Goal: Transaction & Acquisition: Purchase product/service

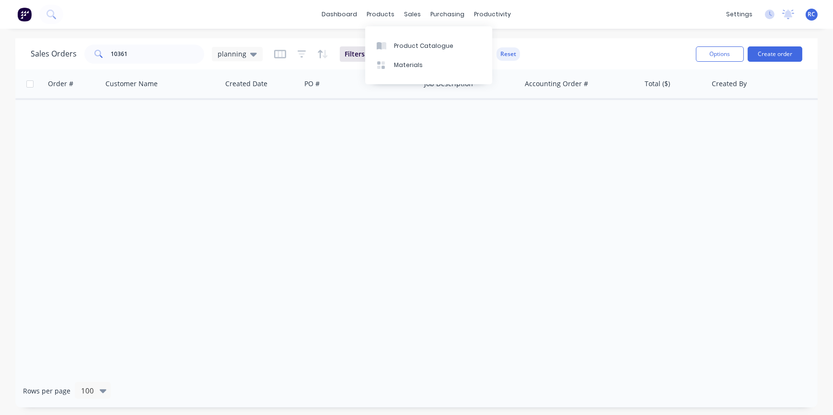
click at [334, 23] on div "dashboard products sales purchasing productivity dashboard products Product Cat…" at bounding box center [416, 14] width 833 height 29
click at [336, 15] on link "dashboard" at bounding box center [339, 14] width 45 height 14
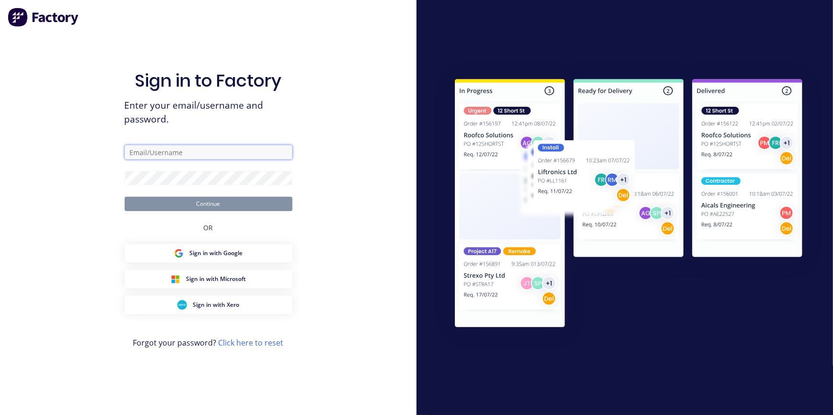
type input "[EMAIL_ADDRESS][DOMAIN_NAME]"
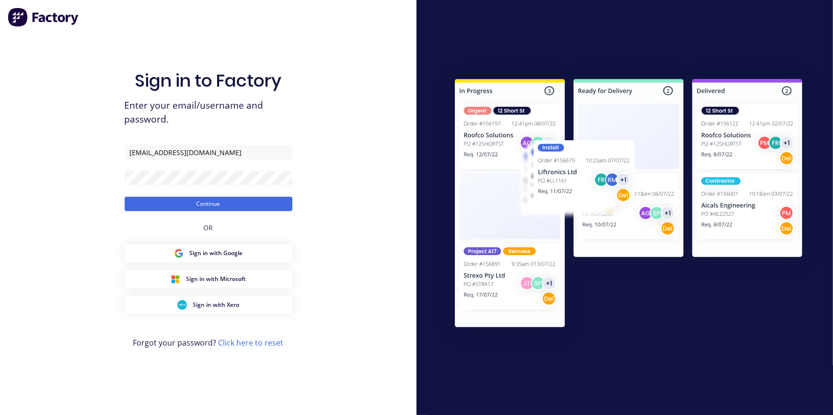
click at [189, 212] on div "Sign in to Factory Enter your email/username and password. [EMAIL_ADDRESS][DOMA…" at bounding box center [209, 217] width 168 height 381
click at [189, 204] on button "Continue" at bounding box center [209, 204] width 168 height 14
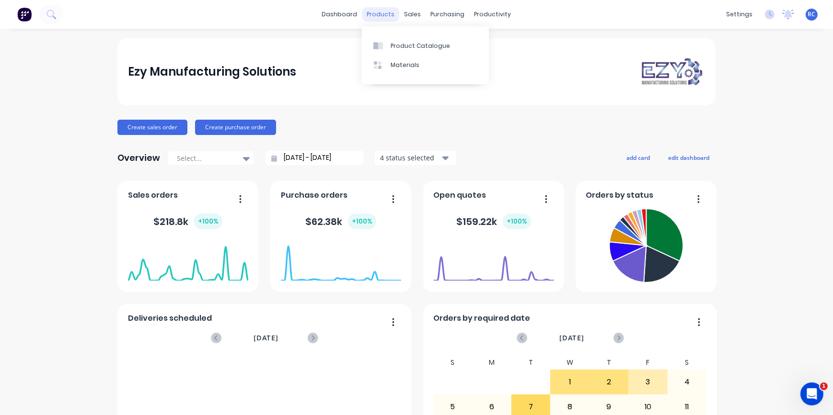
click at [387, 14] on div "products" at bounding box center [380, 14] width 37 height 14
click at [404, 47] on div "Product Catalogue" at bounding box center [420, 46] width 59 height 9
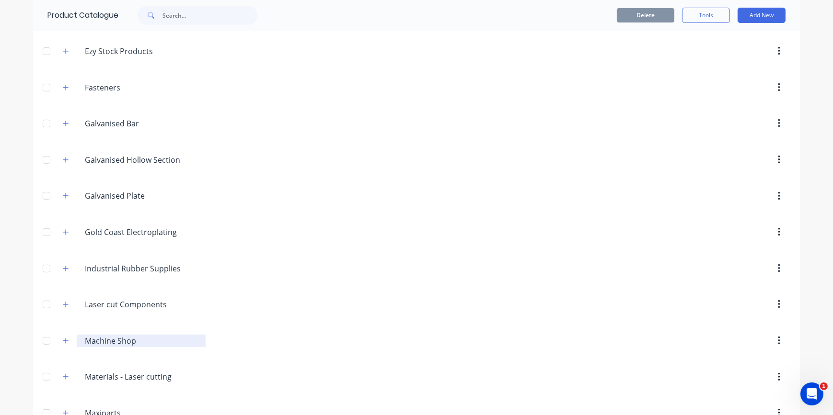
scroll to position [653, 0]
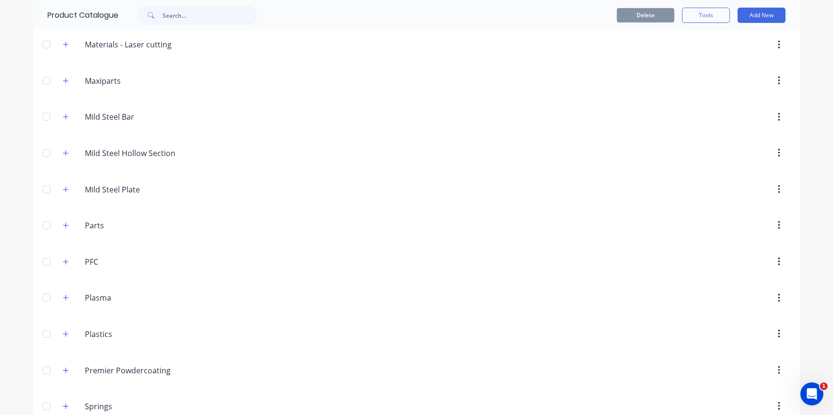
click at [112, 174] on header "Mild.Steel.Plate Mild Steel Plate" at bounding box center [416, 190] width 767 height 36
click at [108, 185] on input "Mild Steel Plate" at bounding box center [142, 190] width 114 height 12
click at [63, 189] on icon "button" at bounding box center [65, 189] width 5 height 5
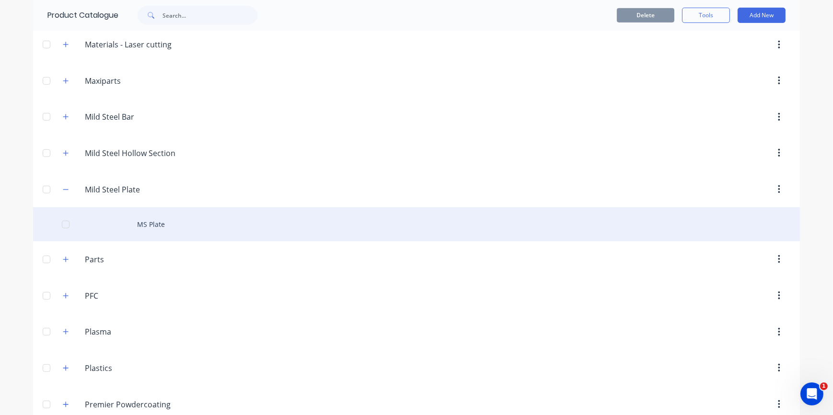
click at [139, 223] on div "MS Plate" at bounding box center [416, 225] width 767 height 34
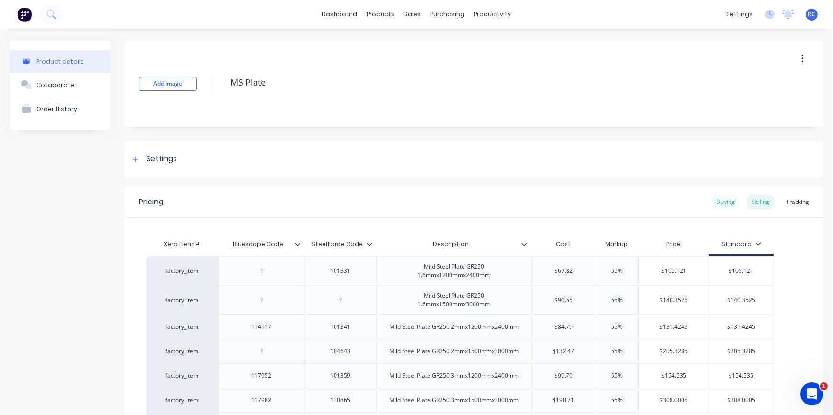
click at [712, 203] on div "Buying" at bounding box center [726, 202] width 28 height 14
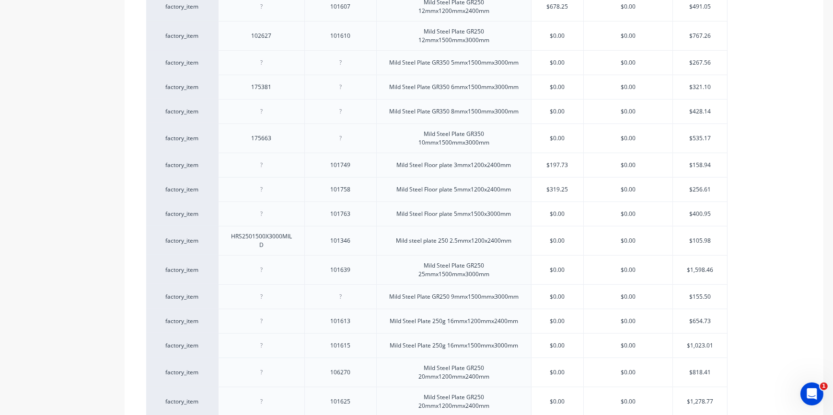
scroll to position [685, 0]
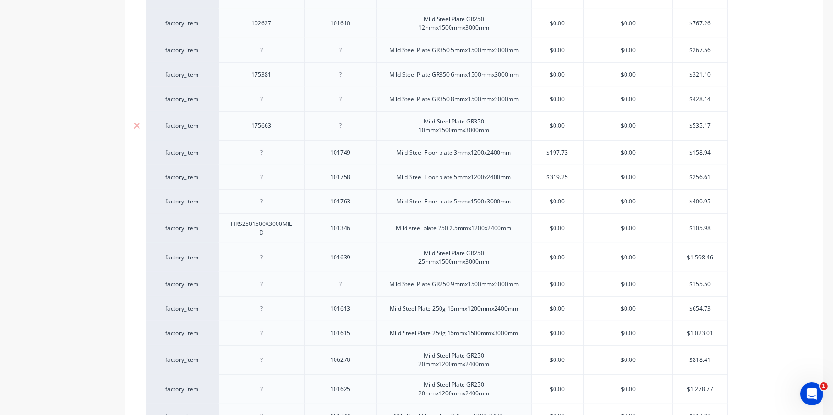
click at [427, 121] on div "Mild Steel Plate GR350 10mmx1500mmx3000mm" at bounding box center [453, 125] width 147 height 21
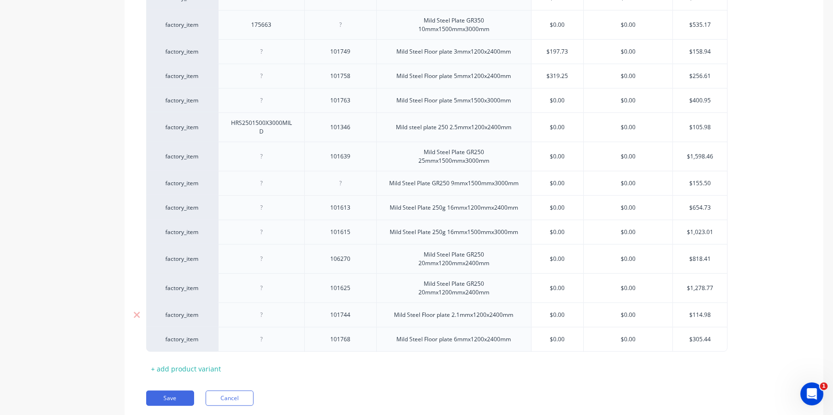
scroll to position [815, 0]
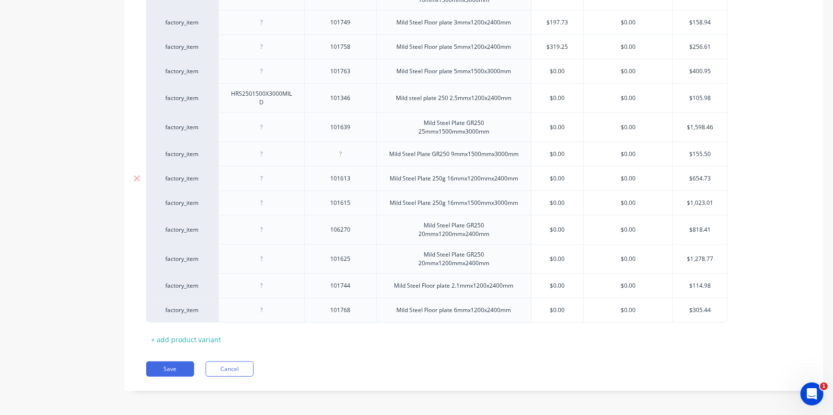
click at [412, 182] on div "Mild Steel Plate 250g 16mmx1200mmx2400mm" at bounding box center [454, 179] width 144 height 12
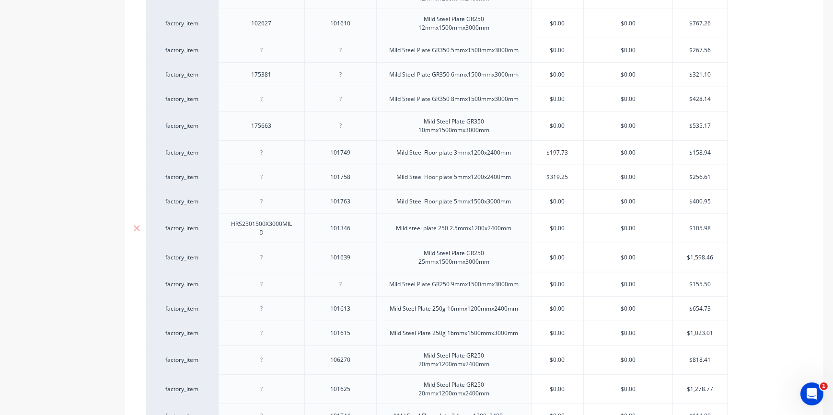
scroll to position [554, 0]
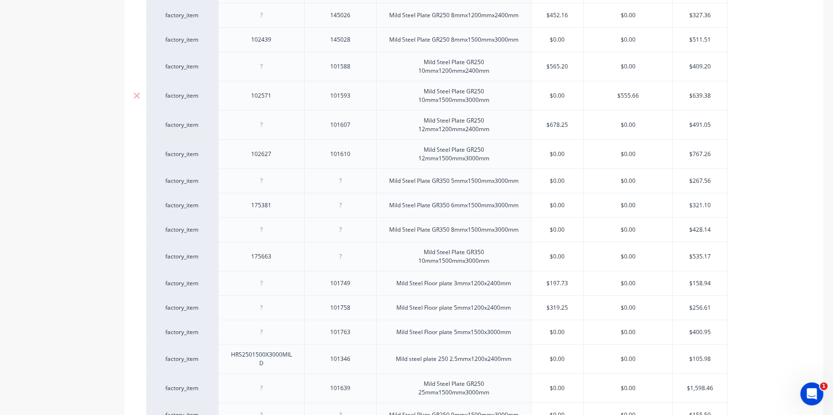
click at [427, 91] on div "Mild Steel Plate GR250 10mmx1500mmx3000mm" at bounding box center [453, 95] width 147 height 21
drag, startPoint x: 421, startPoint y: 88, endPoint x: 495, endPoint y: 105, distance: 76.3
click at [495, 105] on div "Mild Steel Plate GR250 10mmx1500mmx3000mm" at bounding box center [453, 95] width 147 height 21
copy div "Mild Steel Plate GR250 10mmx1500mmx3000mm"
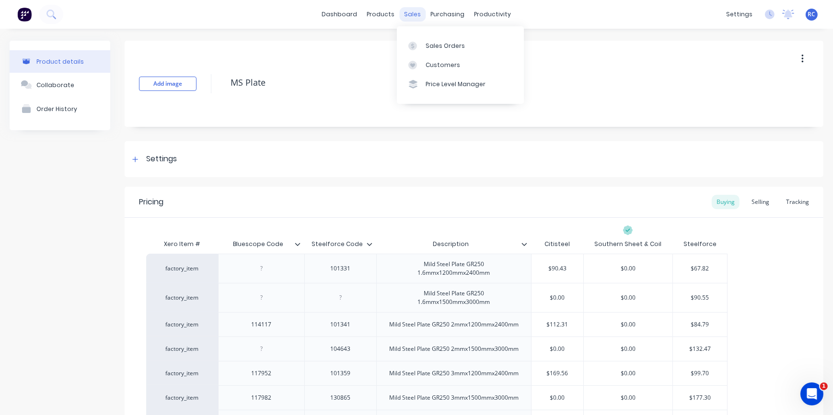
click at [410, 15] on div "sales" at bounding box center [413, 14] width 26 height 14
click at [414, 46] on icon at bounding box center [412, 46] width 9 height 9
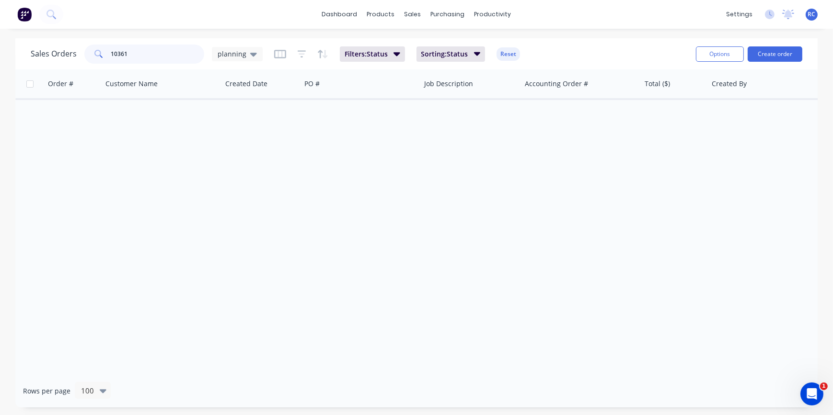
click at [123, 51] on input "10361" at bounding box center [157, 54] width 93 height 19
drag, startPoint x: 126, startPoint y: 50, endPoint x: 36, endPoint y: 24, distance: 93.7
click at [36, 24] on div "dashboard products sales purchasing productivity dashboard products Product Cat…" at bounding box center [416, 207] width 833 height 415
type input "k&s"
click at [237, 48] on div "planning" at bounding box center [237, 54] width 51 height 14
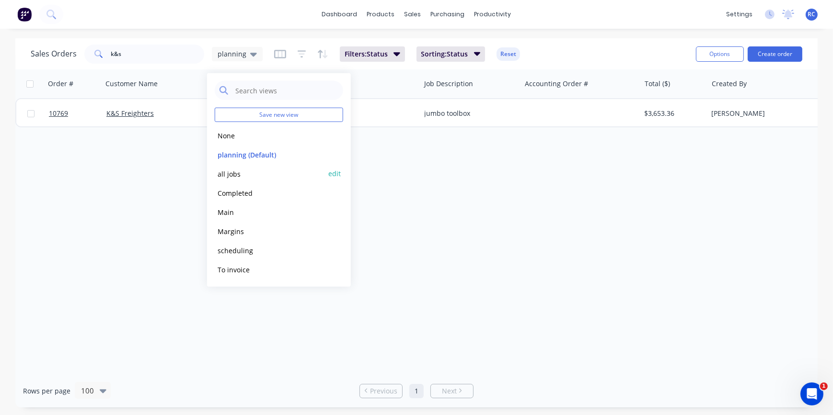
click at [224, 170] on button "all jobs" at bounding box center [269, 173] width 109 height 11
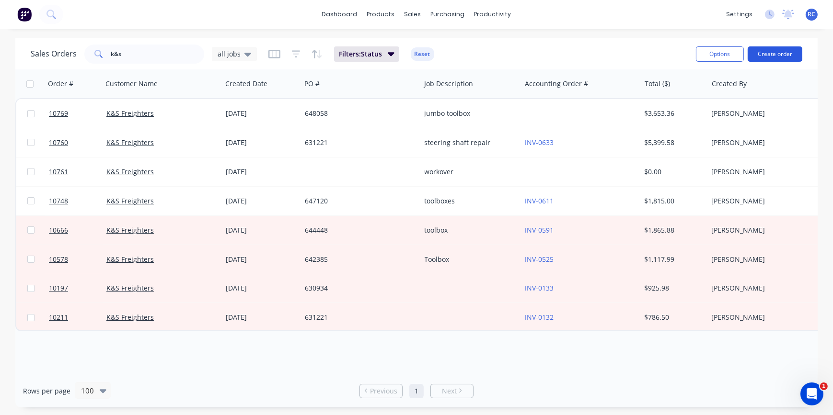
click at [771, 55] on button "Create order" at bounding box center [775, 53] width 55 height 15
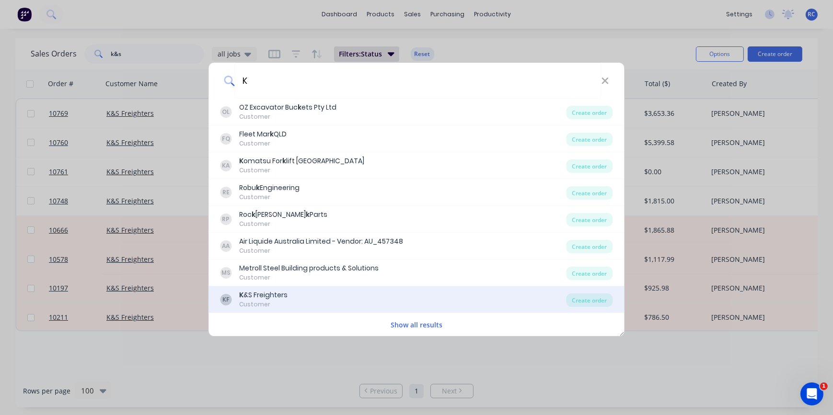
type input "K"
click at [269, 298] on div "K &S Freighters" at bounding box center [264, 295] width 48 height 10
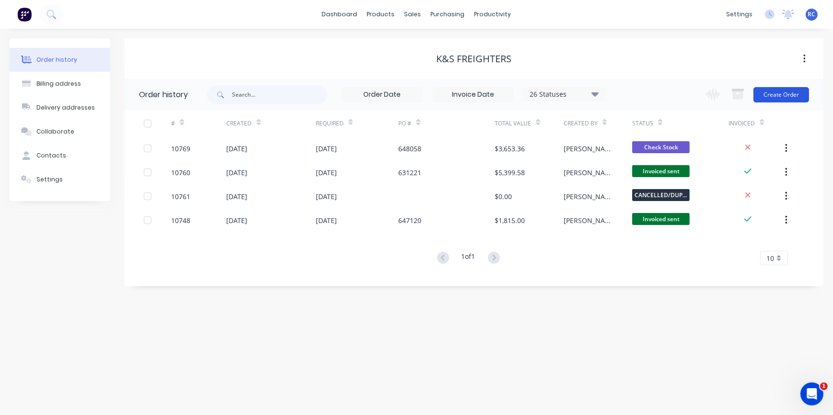
click at [786, 99] on button "Create Order" at bounding box center [781, 94] width 56 height 15
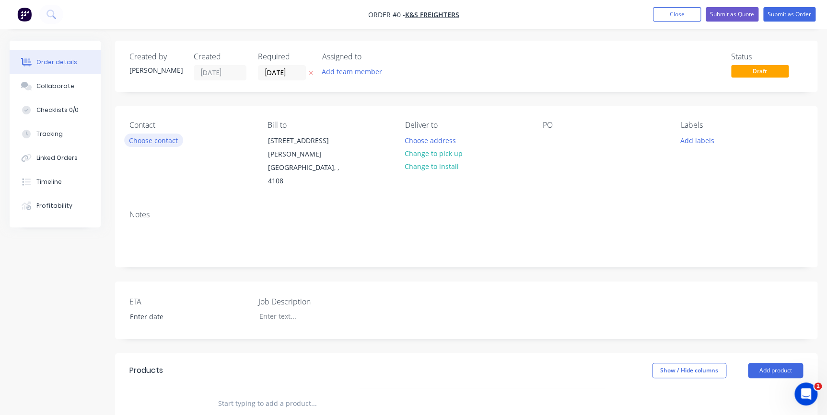
click at [146, 144] on button "Choose contact" at bounding box center [153, 140] width 59 height 13
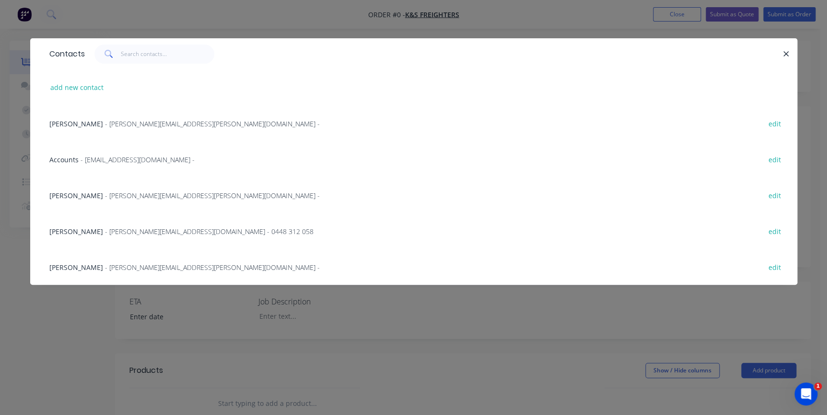
click at [76, 121] on span "[PERSON_NAME]" at bounding box center [76, 123] width 54 height 9
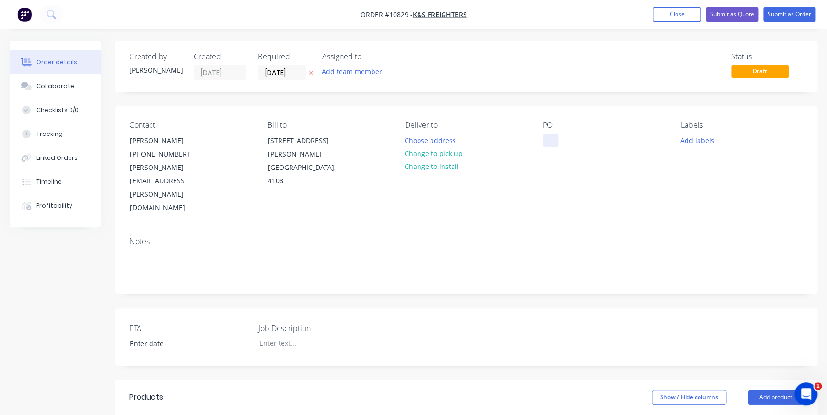
click at [542, 142] on div at bounding box center [549, 141] width 15 height 14
type input "template"
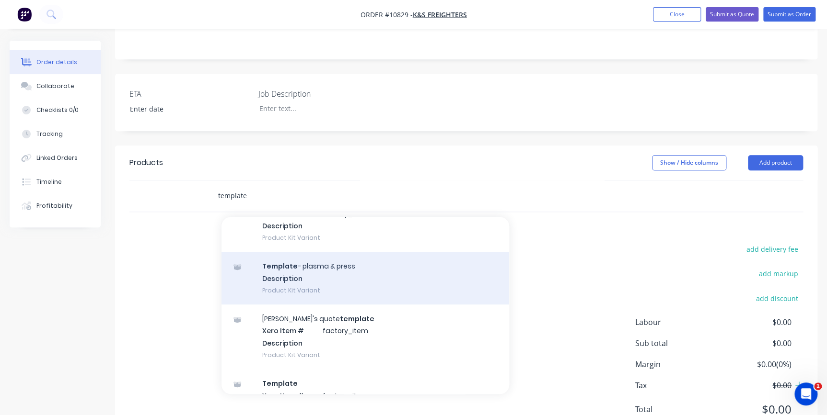
scroll to position [130, 0]
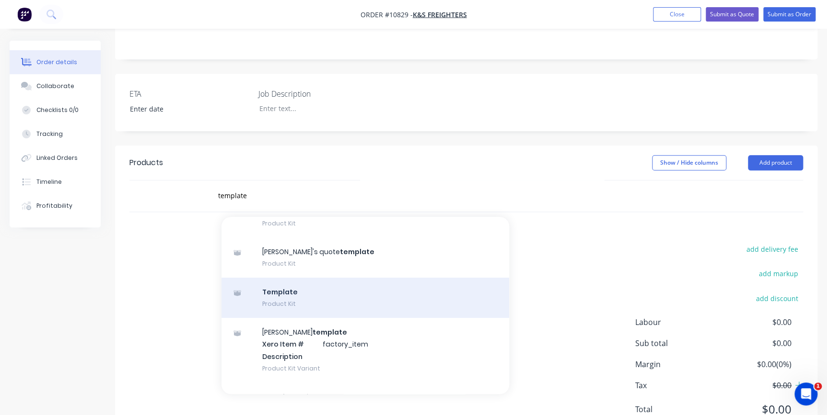
click at [273, 278] on div "Template Product Kit" at bounding box center [365, 298] width 288 height 40
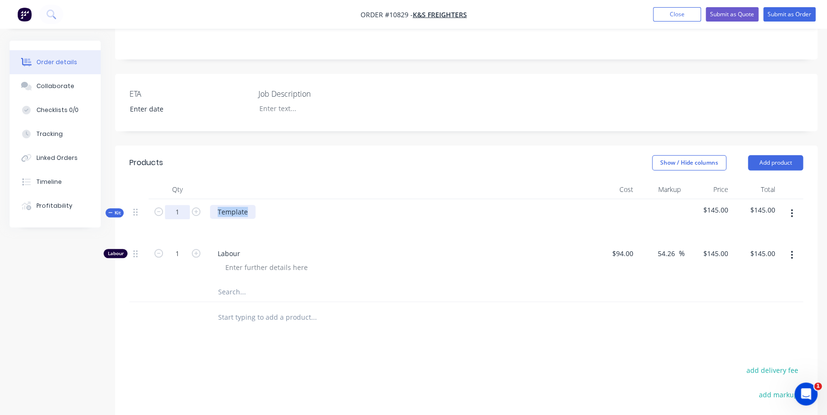
drag, startPoint x: 248, startPoint y: 172, endPoint x: 179, endPoint y: 165, distance: 69.8
click at [179, 199] on div "Kit 1 Template $145.00 $145.00" at bounding box center [465, 220] width 673 height 42
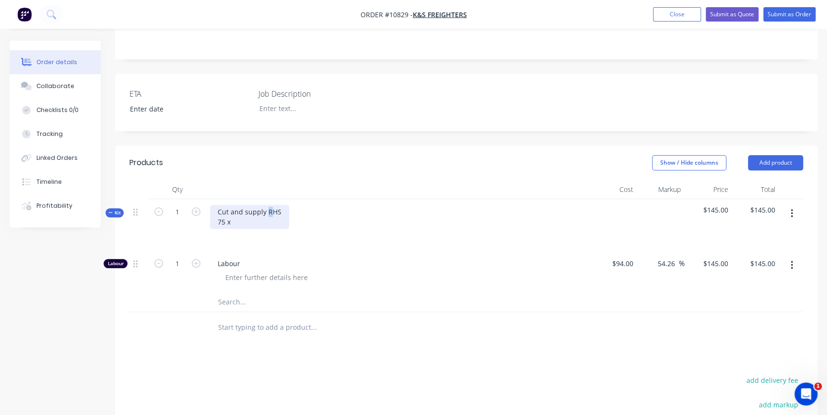
click at [266, 205] on div "Cut and supply RHS 75 x" at bounding box center [249, 217] width 79 height 24
click at [238, 205] on div "Cut and supply SHS 75 x" at bounding box center [249, 217] width 79 height 24
click at [260, 271] on div at bounding box center [267, 278] width 98 height 14
click at [182, 257] on input "1" at bounding box center [177, 264] width 25 height 14
type input "0.25"
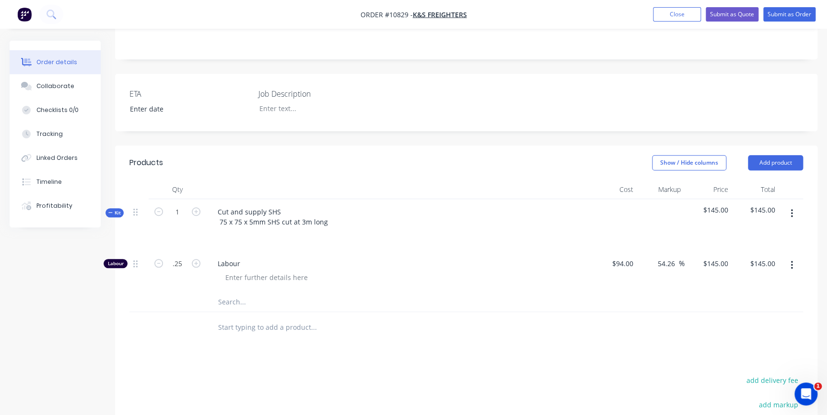
type input "$36.25"
click at [791, 209] on icon "button" at bounding box center [791, 213] width 2 height 9
click at [239, 293] on input "text" at bounding box center [314, 302] width 192 height 19
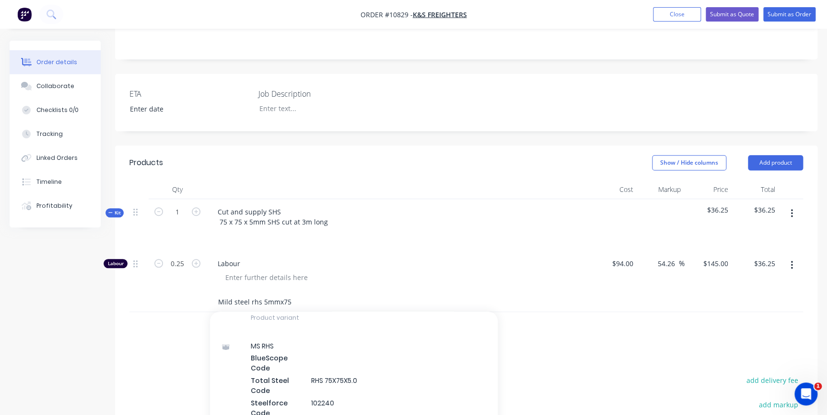
type input "Mild steel rhs 5mmx75"
click at [396, 354] on div "MS RHS BlueScope Code Total Steel Code RHS 75X75X5.0 Steelforce Code 102240 Des…" at bounding box center [354, 392] width 288 height 120
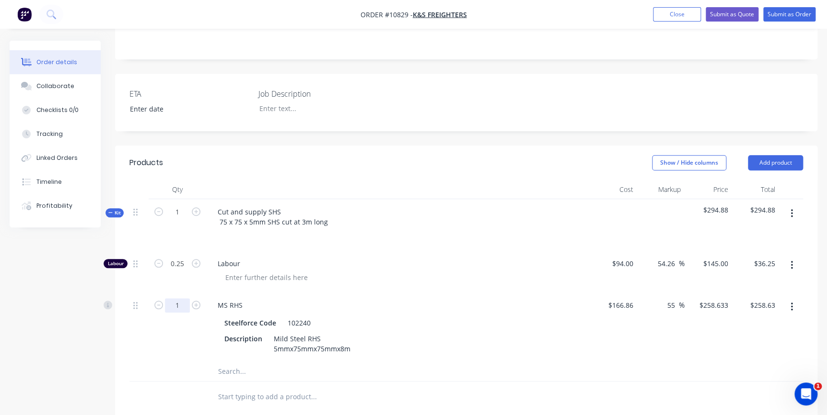
click at [182, 299] on input "1" at bounding box center [177, 306] width 25 height 14
click at [175, 299] on input "." at bounding box center [177, 306] width 25 height 14
type input "0.375"
type input "$96.99"
click at [619, 293] on div "$166.86 $166.86" at bounding box center [612, 327] width 47 height 69
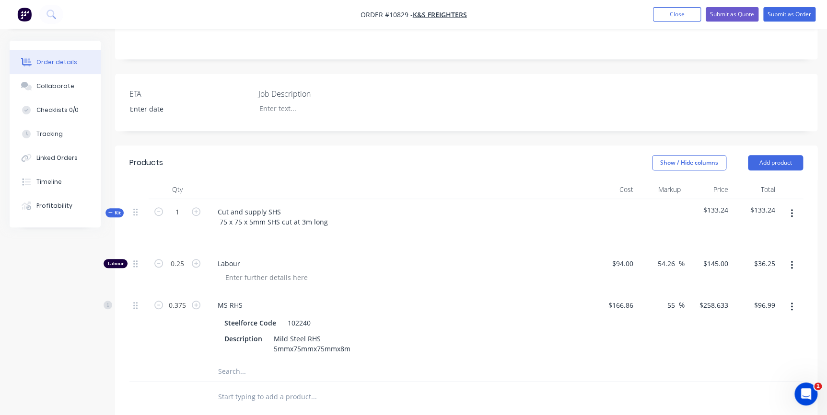
type input "16.8"
click at [518, 393] on div "Products Show / Hide columns Add product Qty Cost Markup Price Total Kit 1 Cut …" at bounding box center [466, 392] width 702 height 495
click at [781, 10] on button "Submit as Order" at bounding box center [789, 14] width 52 height 14
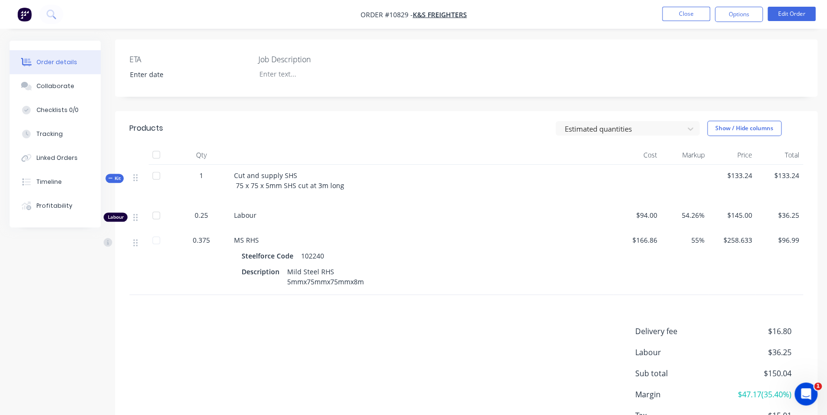
scroll to position [261, 0]
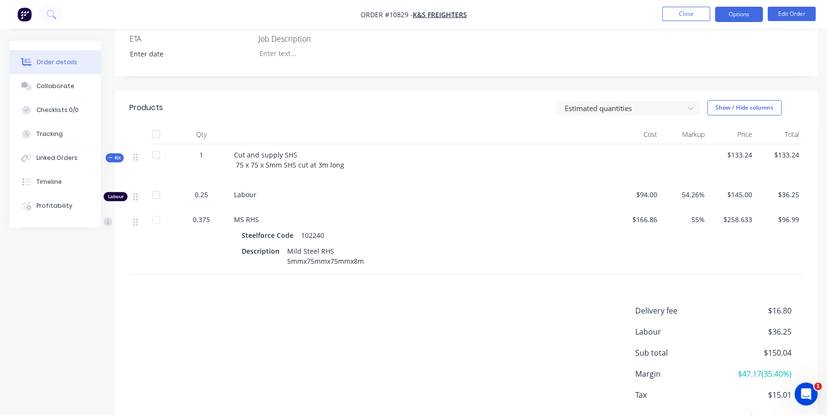
click at [743, 17] on button "Options" at bounding box center [739, 14] width 48 height 15
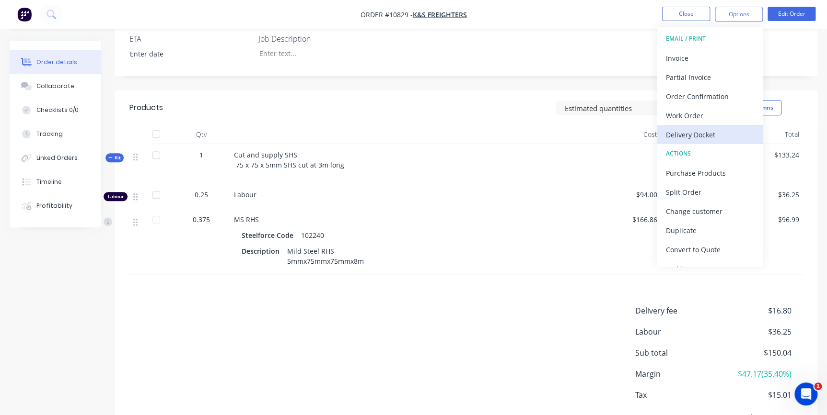
click at [690, 128] on div "Delivery Docket" at bounding box center [710, 135] width 88 height 14
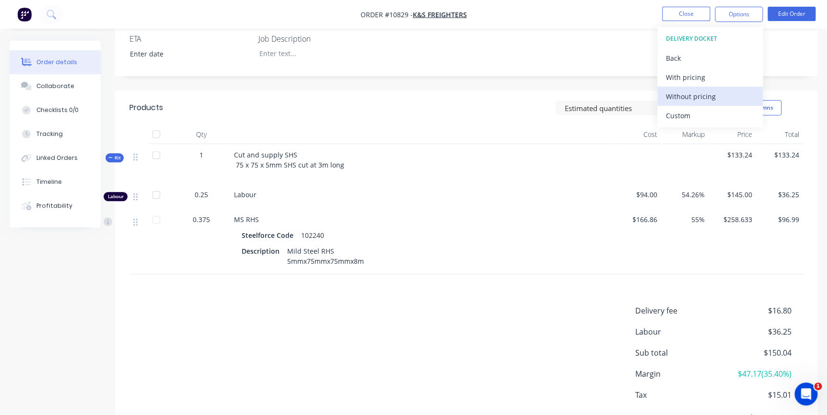
click at [699, 90] on div "Without pricing" at bounding box center [710, 97] width 88 height 14
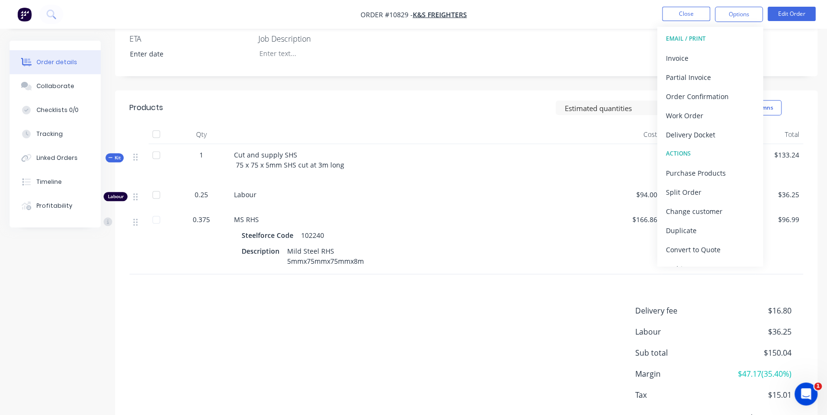
click at [493, 91] on header "Products Estimated quantities Show / Hide columns" at bounding box center [466, 108] width 702 height 35
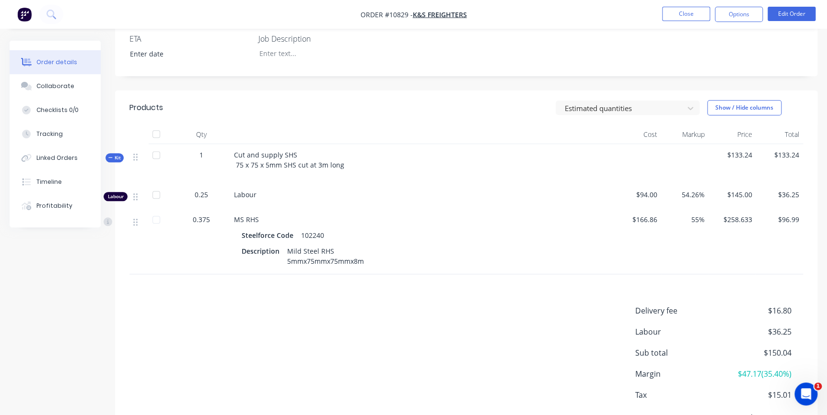
scroll to position [0, 0]
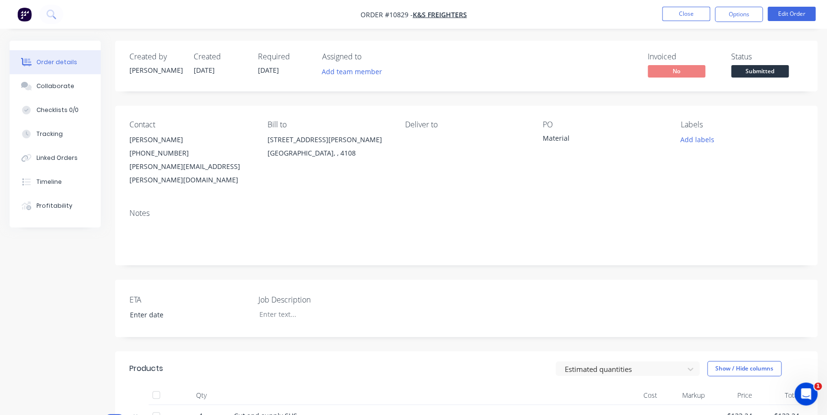
click at [780, 61] on div "Status Submitted" at bounding box center [767, 66] width 72 height 28
click at [775, 70] on span "Submitted" at bounding box center [760, 71] width 58 height 12
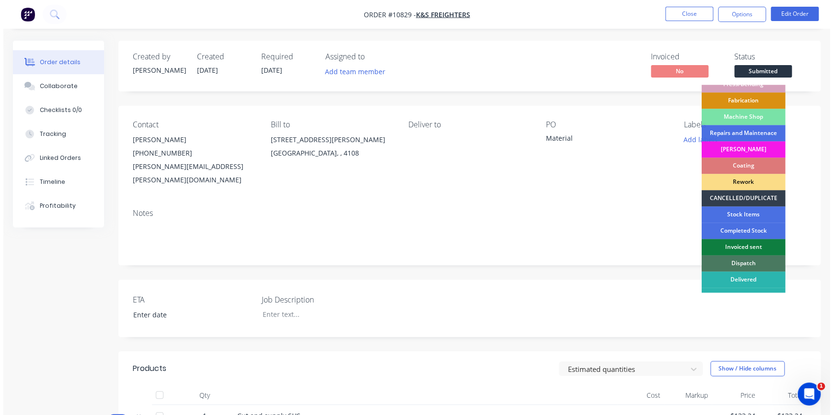
scroll to position [118, 0]
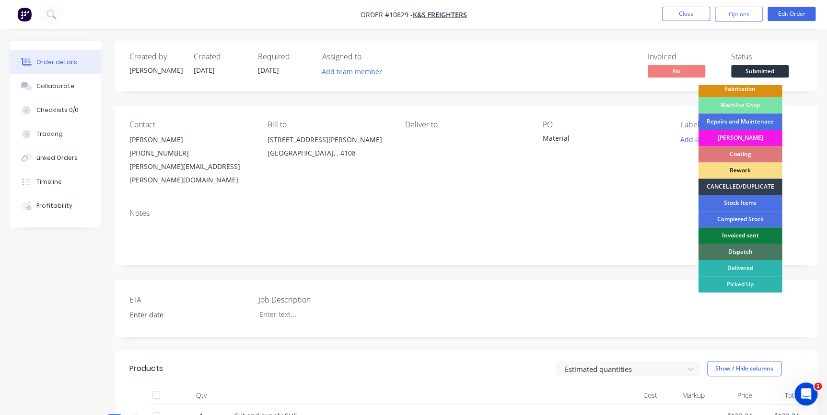
click at [757, 249] on div "Dispatch" at bounding box center [740, 252] width 84 height 16
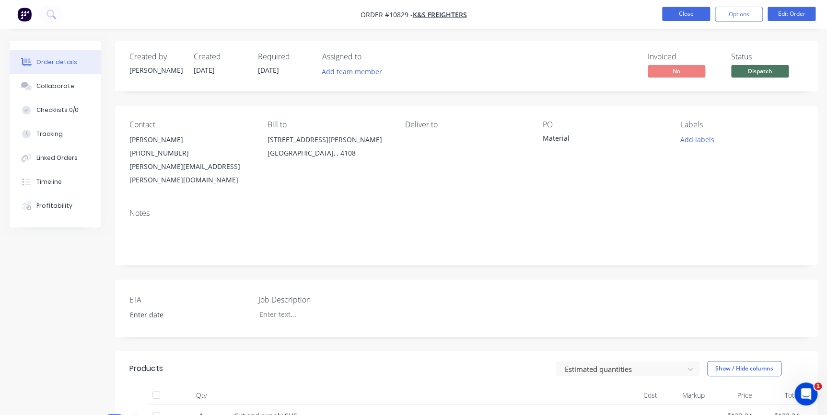
click at [685, 14] on button "Close" at bounding box center [686, 14] width 48 height 14
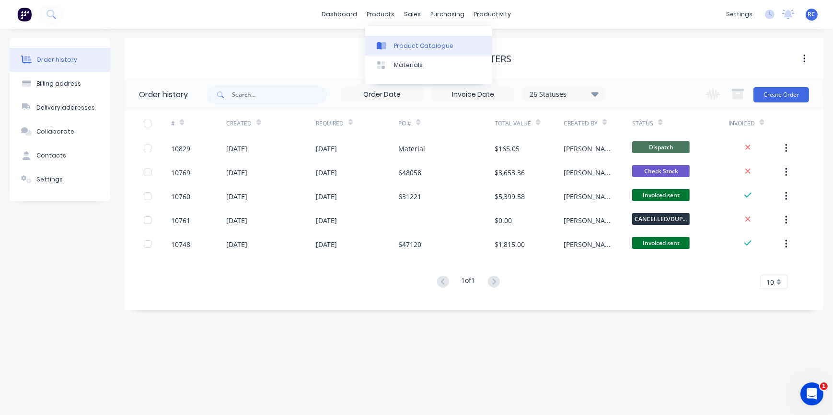
click at [392, 46] on link "Product Catalogue" at bounding box center [428, 45] width 127 height 19
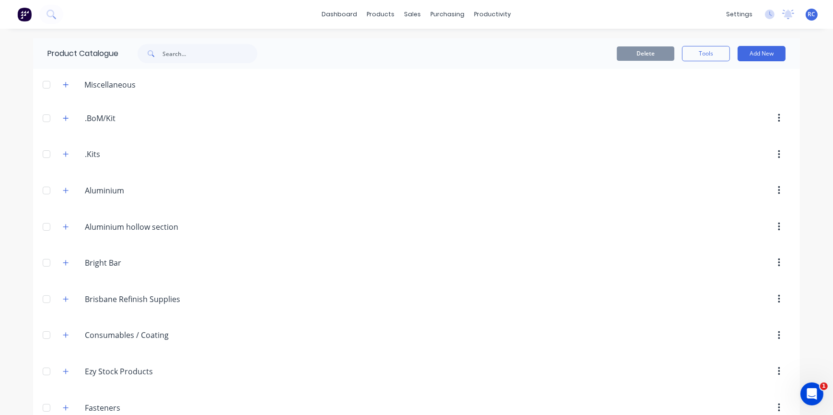
scroll to position [848, 0]
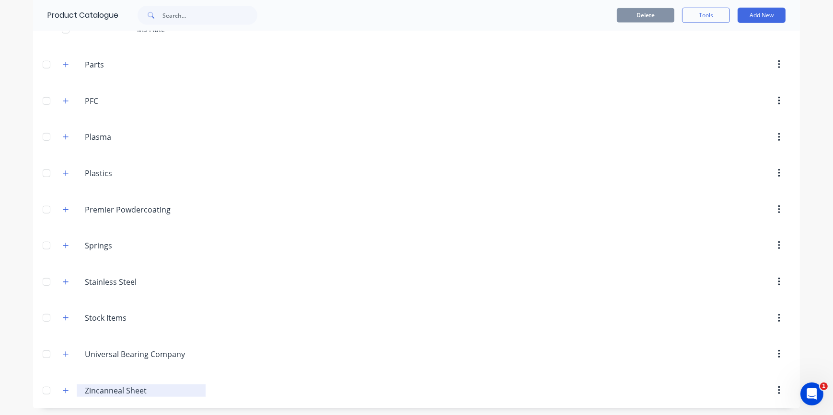
click at [134, 385] on div "Zincanneal.Sheet Zincanneal Sheet" at bounding box center [141, 391] width 129 height 12
click at [60, 385] on button "button" at bounding box center [66, 391] width 12 height 12
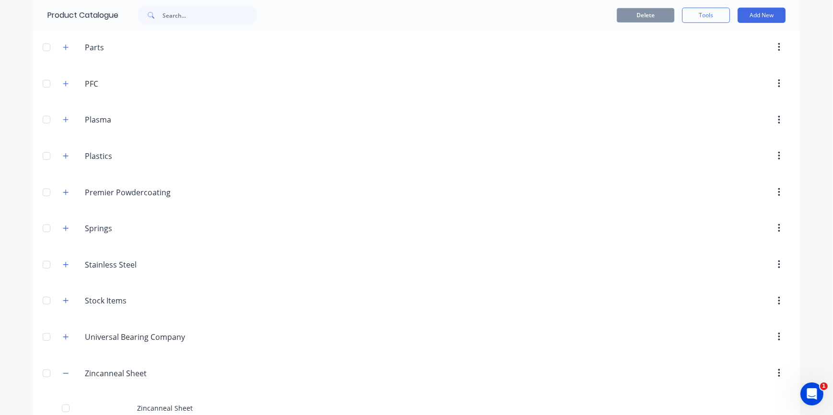
scroll to position [882, 0]
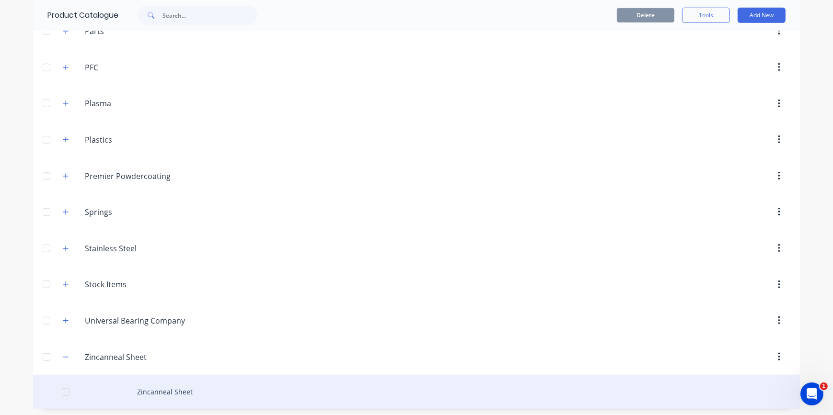
click at [163, 384] on div "Zincanneal Sheet" at bounding box center [416, 392] width 767 height 34
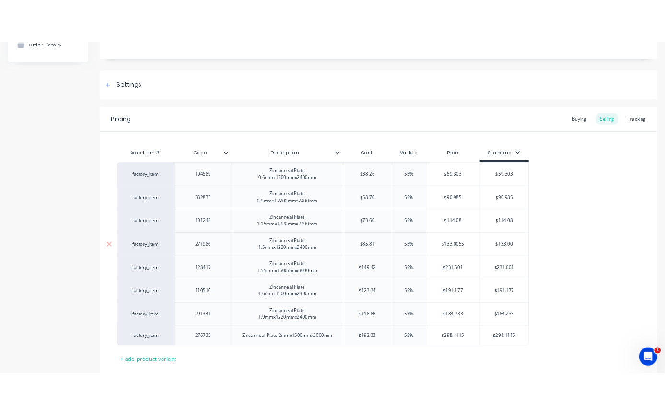
scroll to position [130, 0]
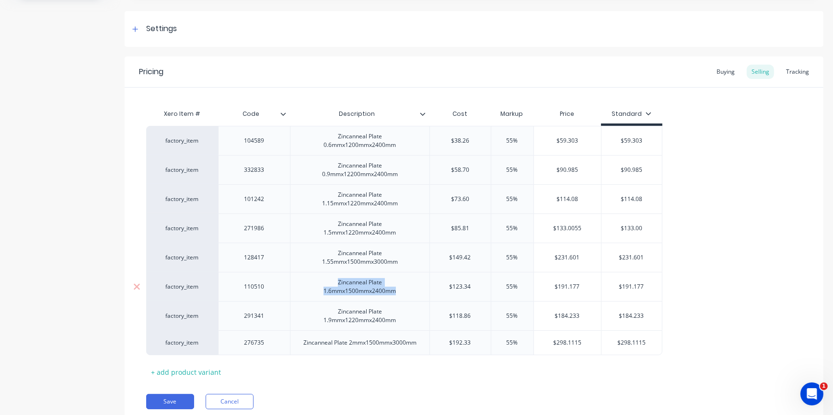
drag, startPoint x: 316, startPoint y: 286, endPoint x: 399, endPoint y: 295, distance: 83.4
click at [399, 295] on div "Zincanneal Plate 1.6mmx1500mmx2400mm" at bounding box center [359, 287] width 131 height 21
click at [395, 325] on div "Zincanneal Plate 1.9mmx1220mmx2400mm" at bounding box center [359, 316] width 131 height 21
click at [344, 234] on div "Zincanneal Plate 1.5mmx1220mmx2400mm" at bounding box center [359, 228] width 131 height 21
drag, startPoint x: 332, startPoint y: 223, endPoint x: 418, endPoint y: 234, distance: 86.5
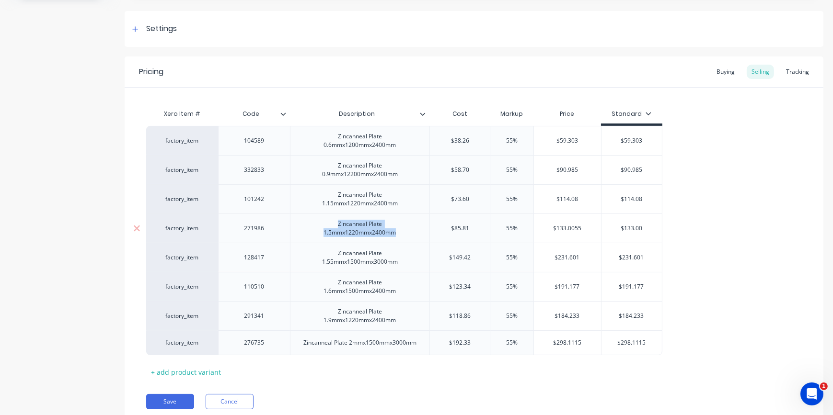
click at [418, 234] on div "Zincanneal Plate 1.5mmx1220mmx2400mm" at bounding box center [359, 228] width 131 height 21
copy div "Zincanneal Plate 1.5mmx1220mmx2400mm"
click at [333, 346] on div "Zincanneal Plate 2mmx1500mmx3000mm" at bounding box center [360, 343] width 128 height 12
drag, startPoint x: 300, startPoint y: 345, endPoint x: 447, endPoint y: 352, distance: 146.8
click at [447, 352] on div "factory_item 276735 Zincanneal Plate 2mmx1500mmx3000mm $192.33 55% $298.1115 $2…" at bounding box center [404, 343] width 516 height 25
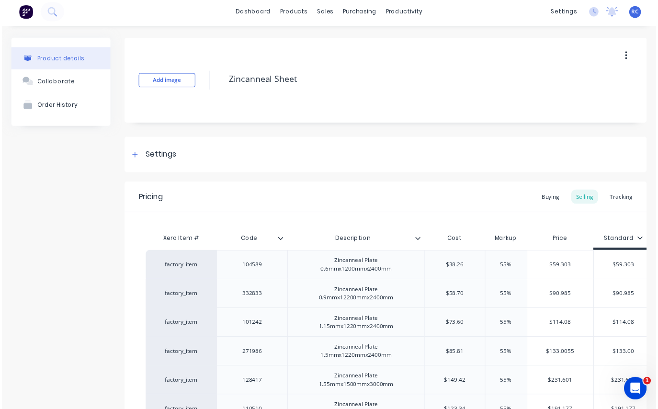
scroll to position [0, 0]
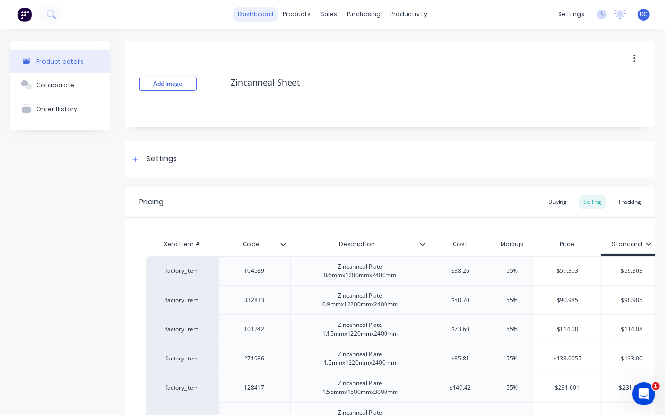
click at [247, 16] on link "dashboard" at bounding box center [255, 14] width 45 height 14
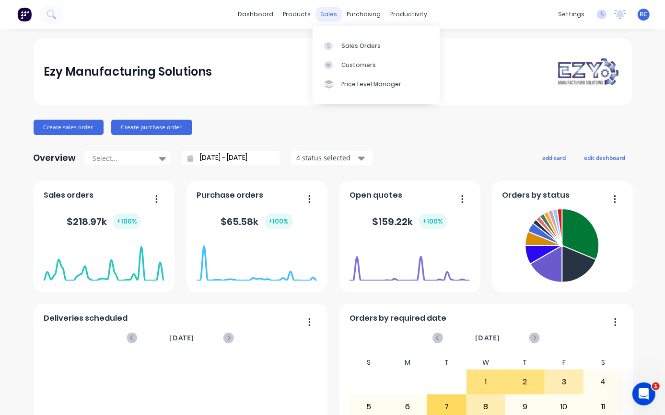
click at [325, 12] on div "sales" at bounding box center [328, 14] width 26 height 14
click at [335, 46] on div at bounding box center [331, 46] width 14 height 9
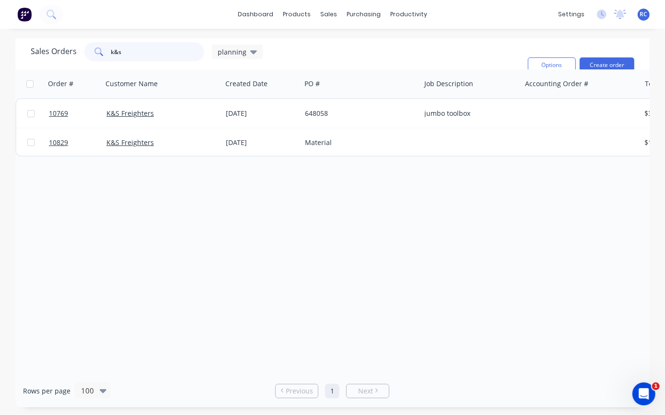
drag, startPoint x: 131, startPoint y: 56, endPoint x: 41, endPoint y: 51, distance: 90.2
click at [41, 51] on div "Sales Orders k&s planning" at bounding box center [147, 51] width 232 height 19
type input "artcraft"
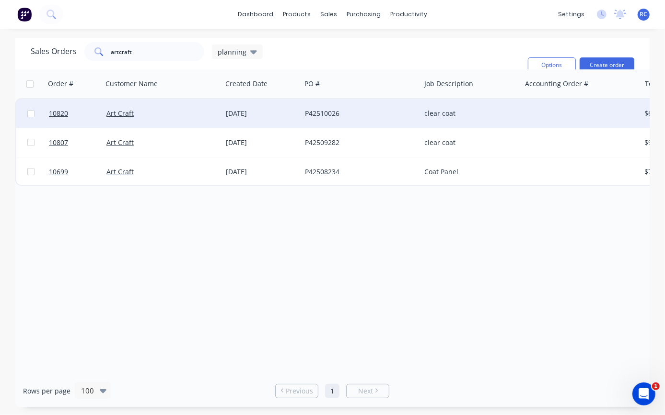
click at [204, 107] on div "Art Craft" at bounding box center [162, 113] width 119 height 29
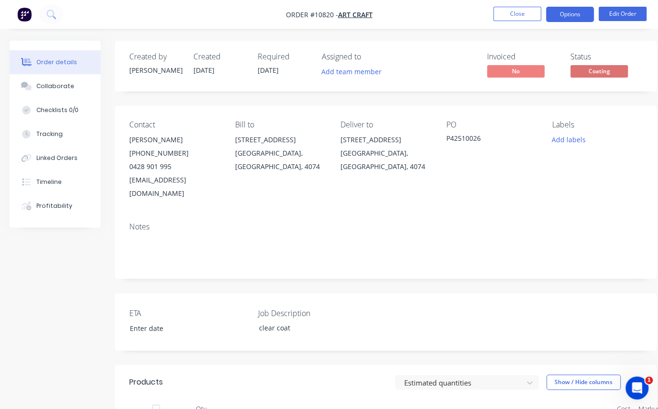
click at [562, 9] on button "Options" at bounding box center [570, 14] width 48 height 15
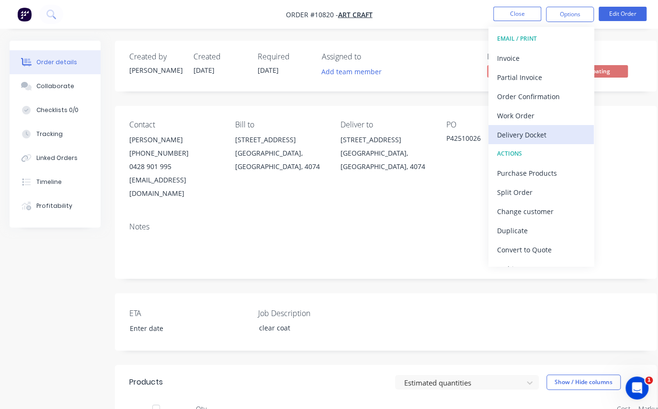
click at [519, 133] on div "Delivery Docket" at bounding box center [541, 135] width 88 height 14
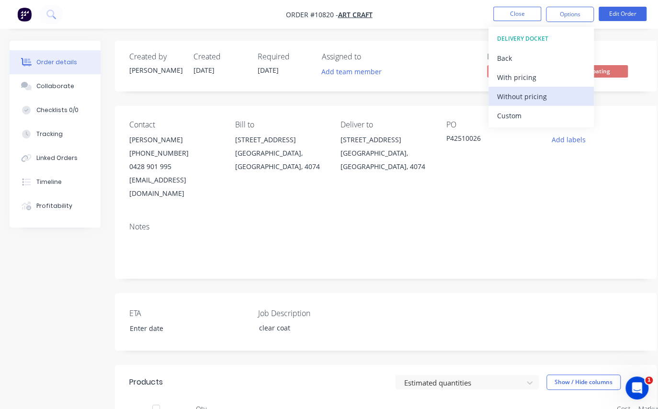
click at [525, 96] on div "Without pricing" at bounding box center [541, 97] width 88 height 14
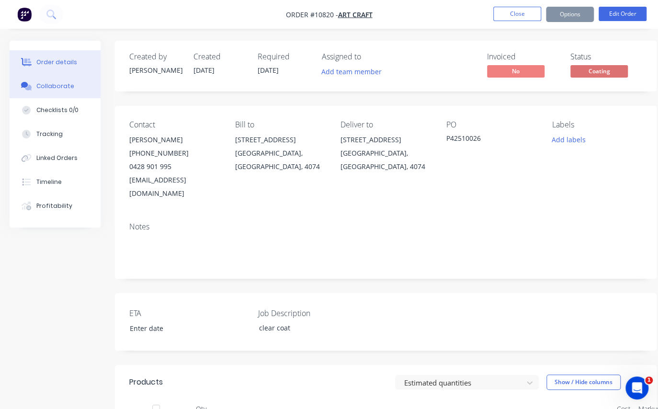
click at [41, 81] on button "Collaborate" at bounding box center [55, 86] width 91 height 24
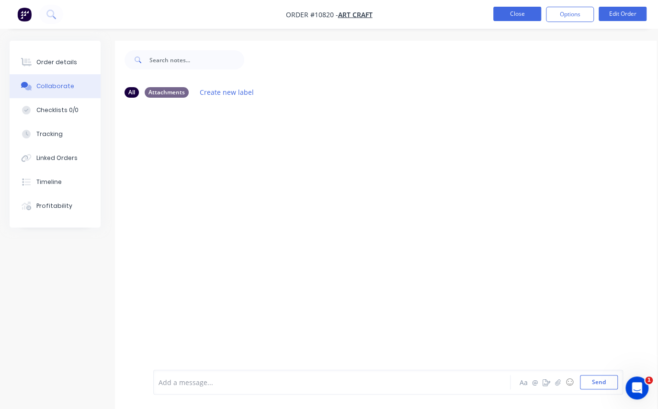
click at [519, 19] on button "Close" at bounding box center [518, 14] width 48 height 14
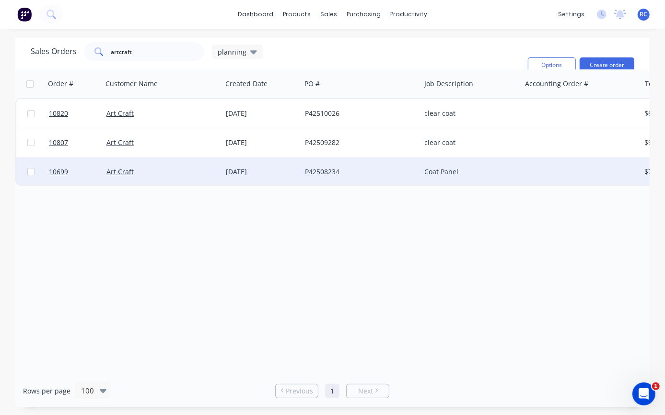
click at [209, 172] on div "Art Craft" at bounding box center [159, 172] width 106 height 10
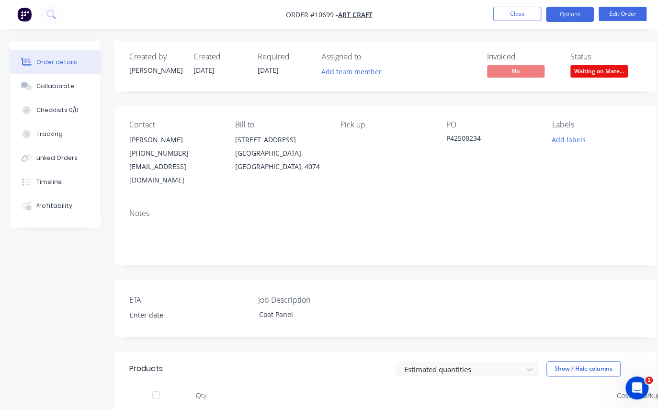
click at [577, 15] on button "Options" at bounding box center [570, 14] width 48 height 15
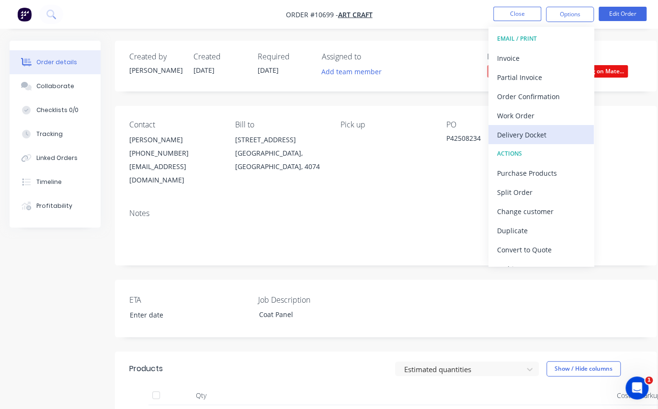
click at [519, 136] on div "Delivery Docket" at bounding box center [541, 135] width 88 height 14
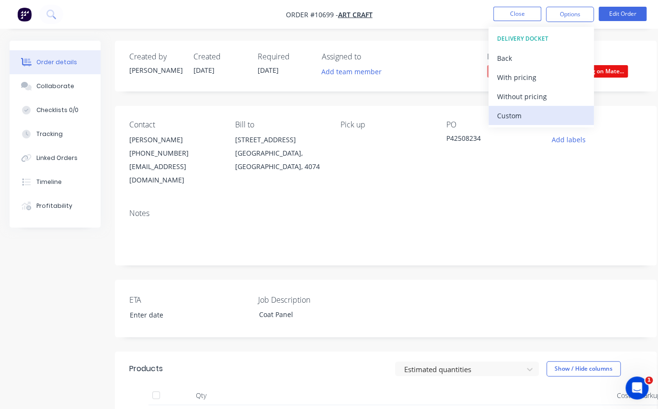
click at [513, 115] on div "Custom" at bounding box center [541, 116] width 88 height 14
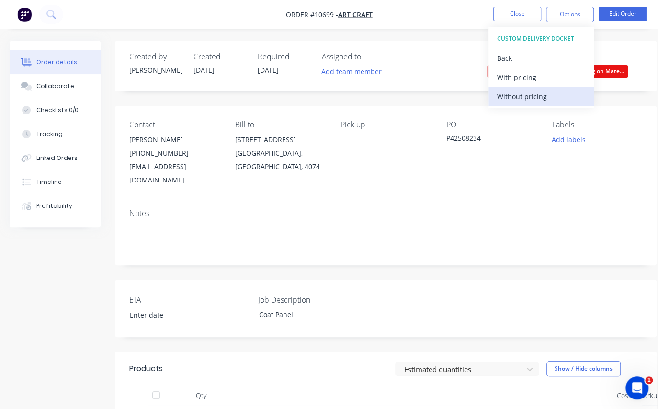
click at [513, 99] on div "Without pricing" at bounding box center [541, 97] width 88 height 14
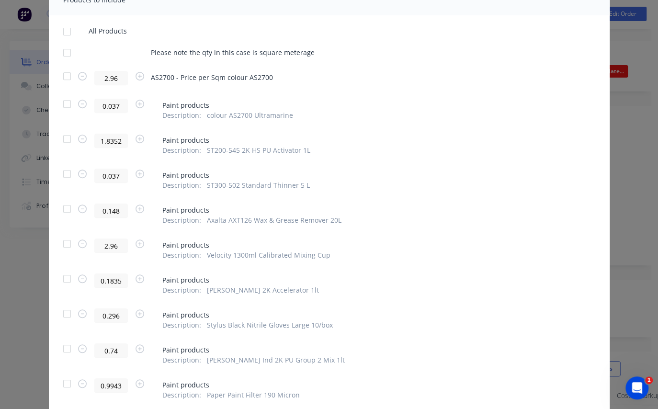
scroll to position [459, 0]
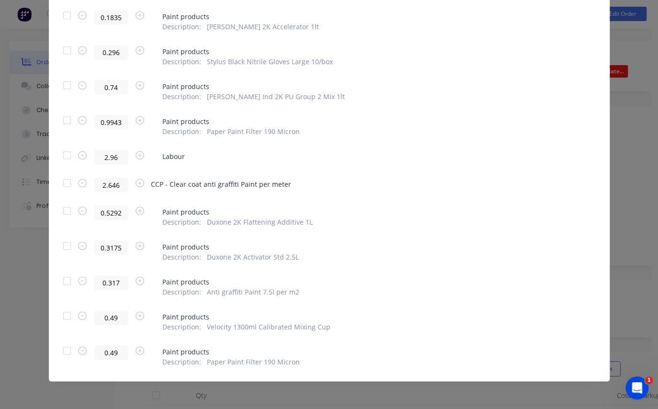
click at [64, 181] on div at bounding box center [67, 182] width 19 height 19
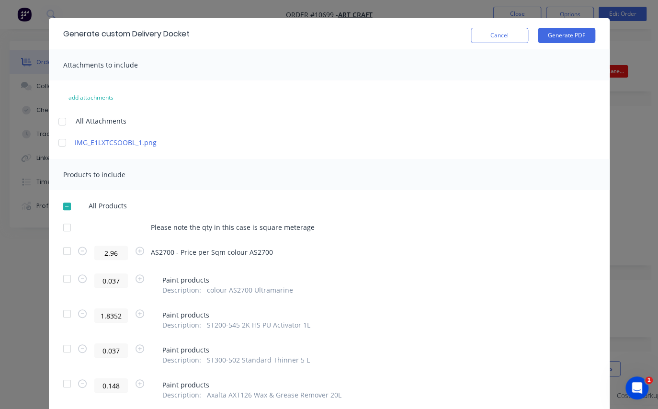
scroll to position [0, 0]
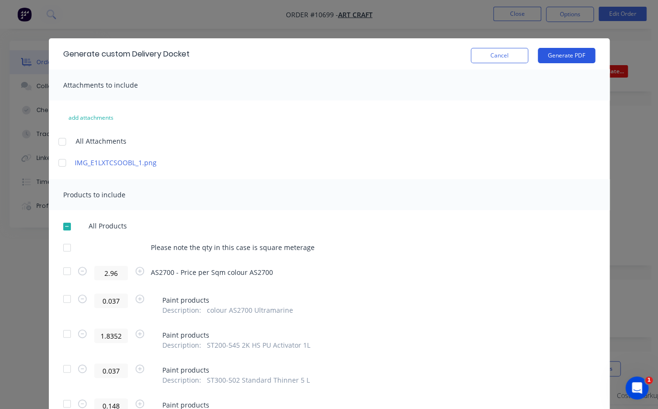
click at [560, 52] on button "Generate PDF" at bounding box center [567, 55] width 58 height 15
click at [497, 61] on button "Cancel" at bounding box center [500, 55] width 58 height 15
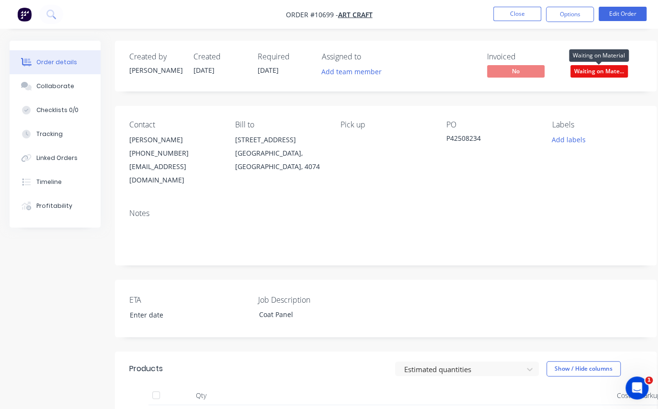
click at [598, 67] on span "Waiting on Mate..." at bounding box center [600, 71] width 58 height 12
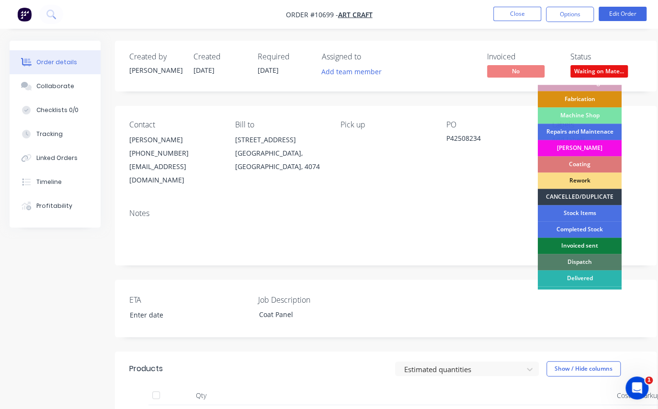
scroll to position [118, 0]
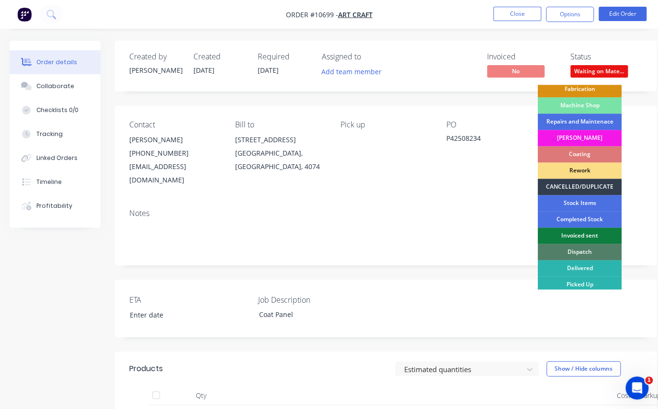
click at [582, 249] on div "Dispatch" at bounding box center [580, 252] width 84 height 16
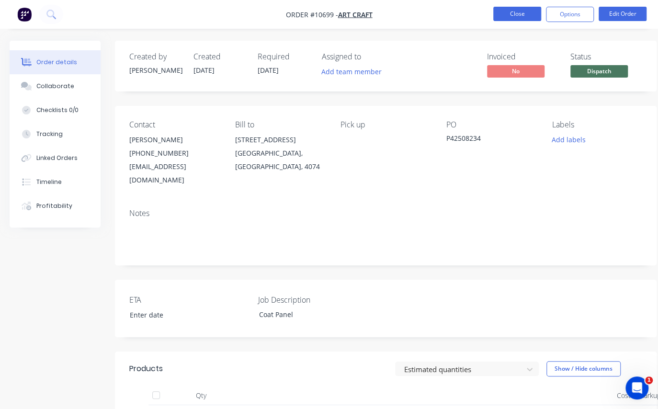
click at [498, 13] on button "Close" at bounding box center [518, 14] width 48 height 14
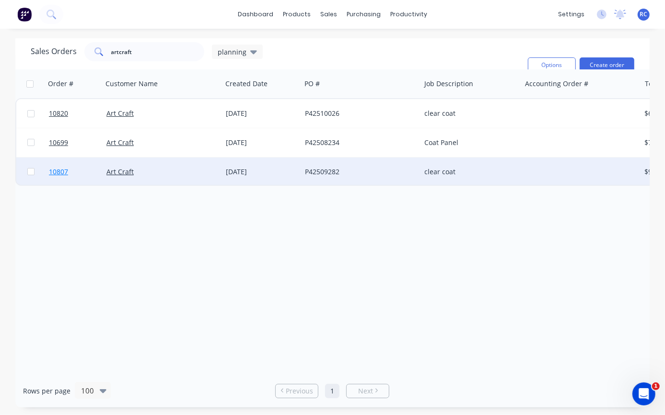
click at [104, 172] on link "10807" at bounding box center [78, 172] width 58 height 29
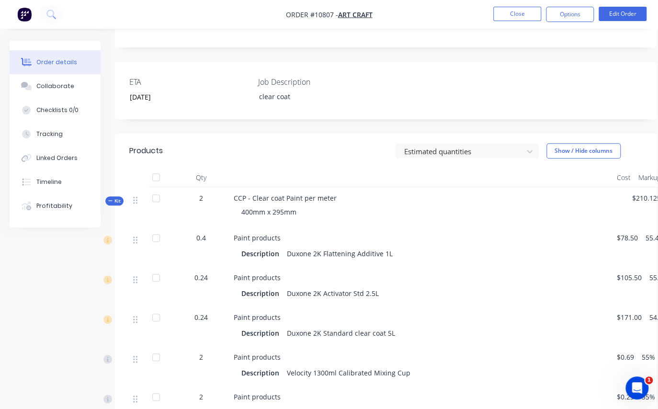
scroll to position [261, 0]
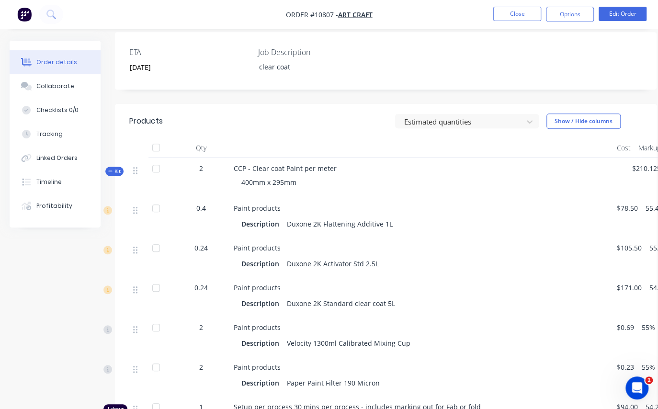
click at [110, 169] on icon "button" at bounding box center [110, 171] width 4 height 5
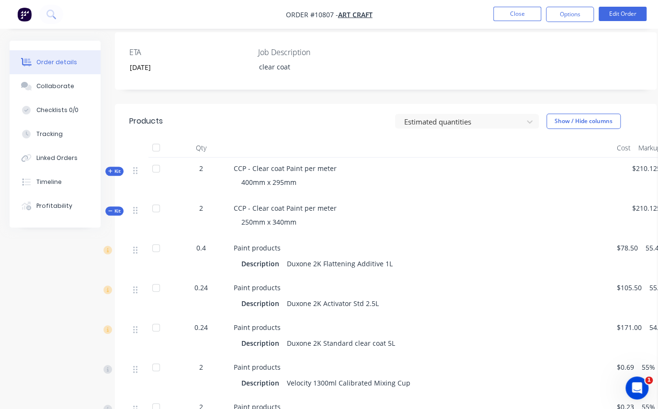
click at [111, 208] on icon "button" at bounding box center [110, 210] width 4 height 5
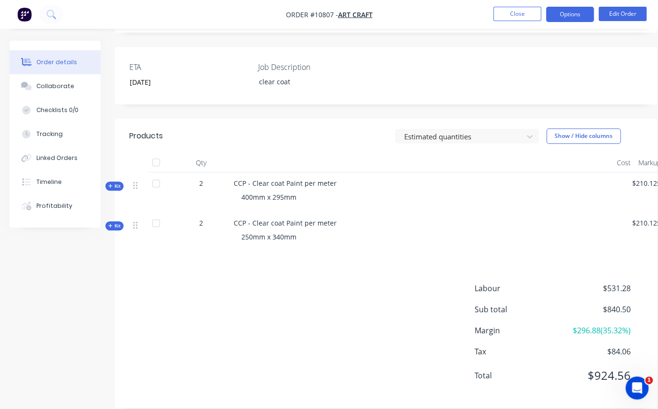
click at [567, 14] on button "Options" at bounding box center [570, 14] width 48 height 15
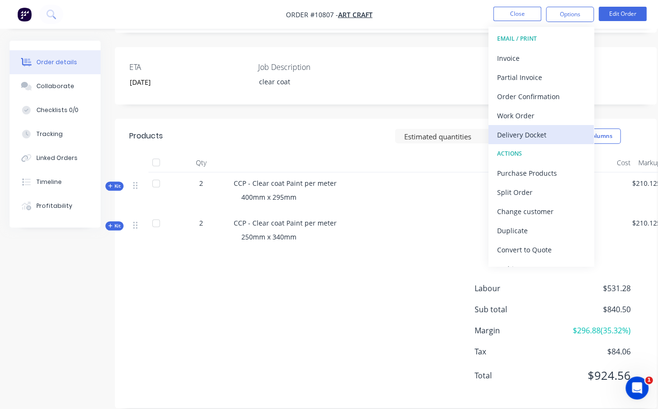
click at [541, 138] on div "Delivery Docket" at bounding box center [541, 135] width 88 height 14
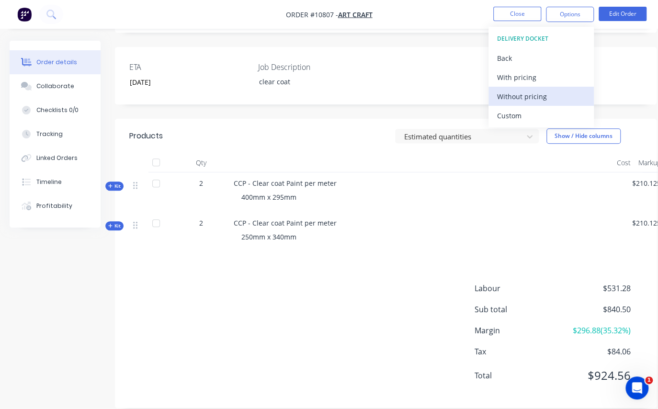
click at [528, 94] on div "Without pricing" at bounding box center [541, 97] width 88 height 14
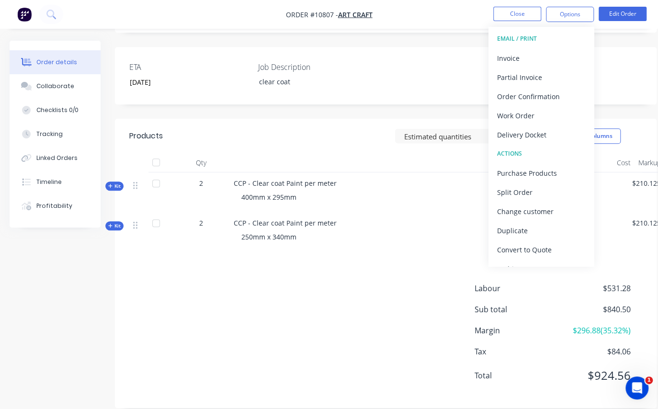
click at [640, 69] on div "ETA [DATE] Job Description clear coat" at bounding box center [386, 76] width 542 height 58
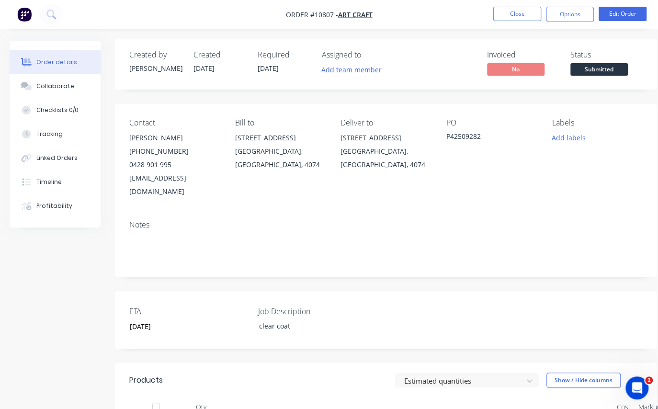
scroll to position [0, 0]
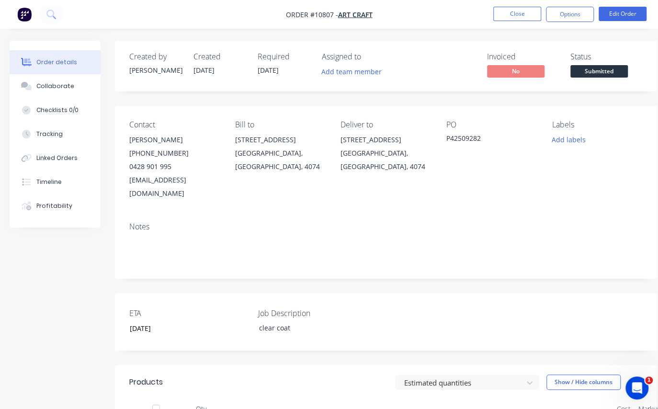
click at [601, 68] on span "Submitted" at bounding box center [600, 71] width 58 height 12
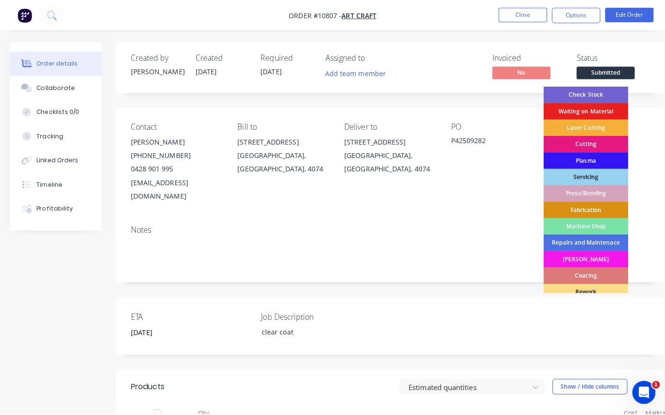
scroll to position [118, 0]
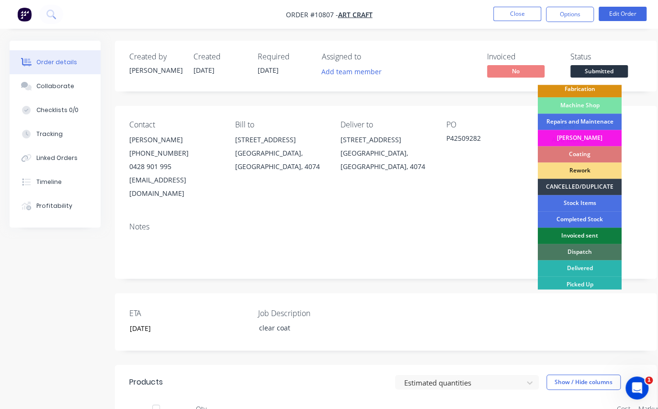
click at [594, 255] on div "Dispatch" at bounding box center [580, 252] width 84 height 16
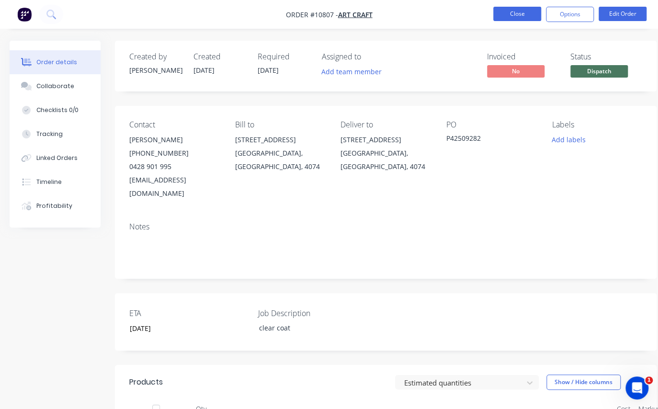
click at [520, 17] on button "Close" at bounding box center [518, 14] width 48 height 14
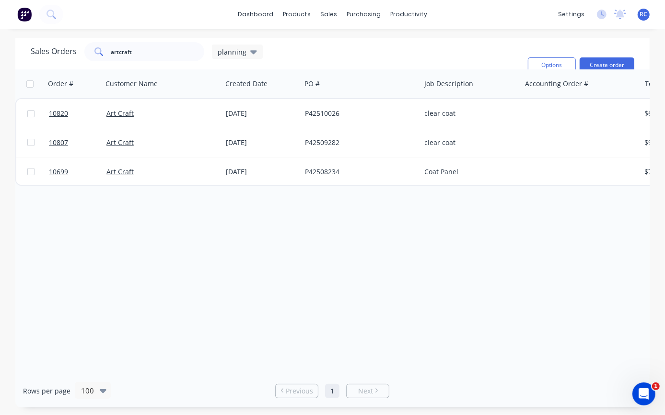
click at [206, 258] on div "Order # Customer Name Created Date PO # Job Description Accounting Order # Tota…" at bounding box center [332, 221] width 634 height 305
drag, startPoint x: 192, startPoint y: 50, endPoint x: -2, endPoint y: 65, distance: 194.1
click at [0, 65] on html "dashboard products sales purchasing productivity dashboard products Product Cat…" at bounding box center [332, 207] width 665 height 415
type input "[PERSON_NAME]"
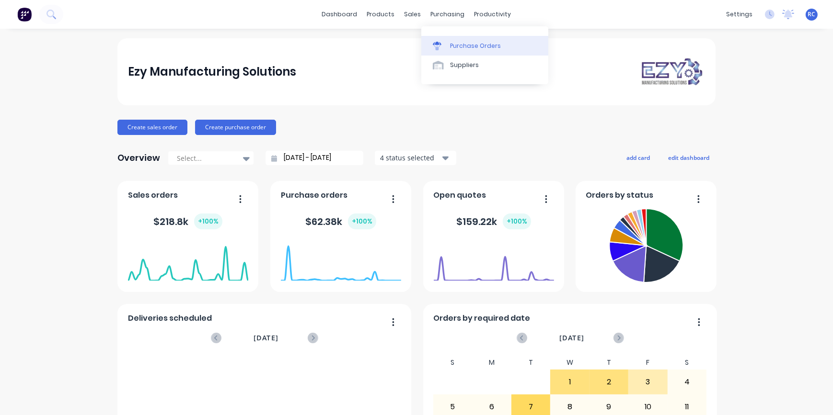
click at [459, 48] on div "Purchase Orders" at bounding box center [475, 46] width 51 height 9
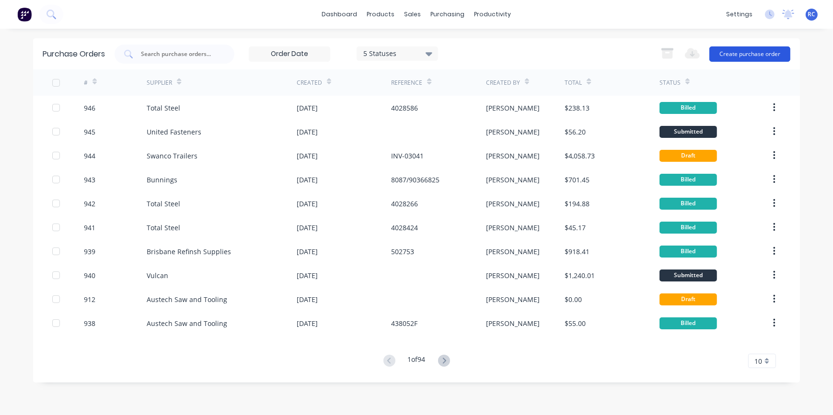
click at [761, 52] on button "Create purchase order" at bounding box center [749, 53] width 81 height 15
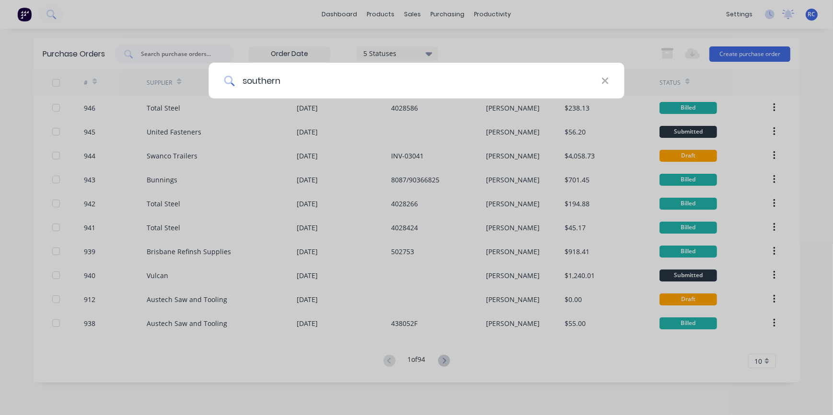
type input "southern"
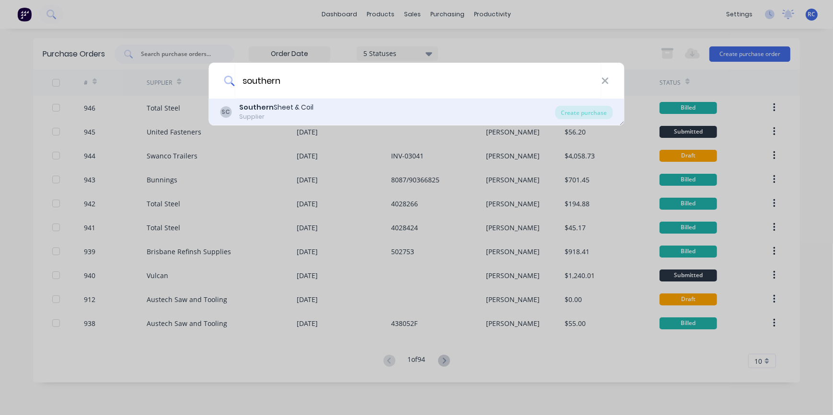
click at [311, 115] on div "Supplier" at bounding box center [277, 117] width 74 height 9
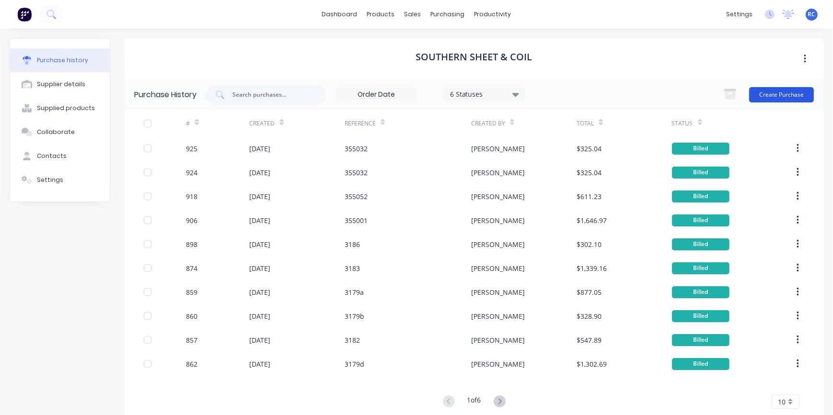
click at [771, 92] on button "Create Purchase" at bounding box center [781, 94] width 65 height 15
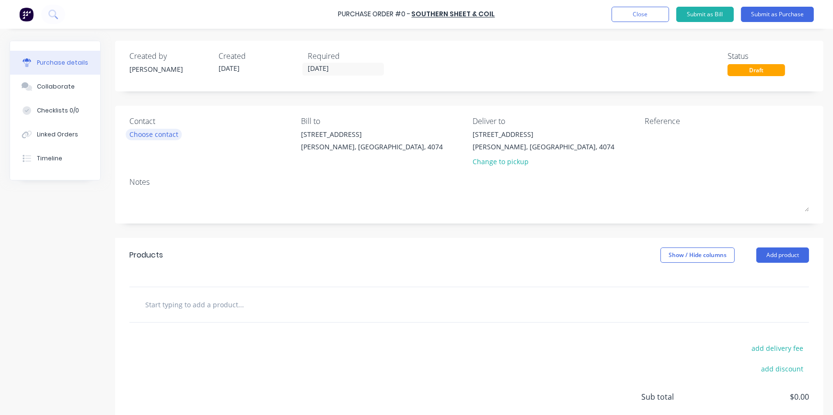
click at [162, 132] on div "Choose contact" at bounding box center [153, 134] width 49 height 10
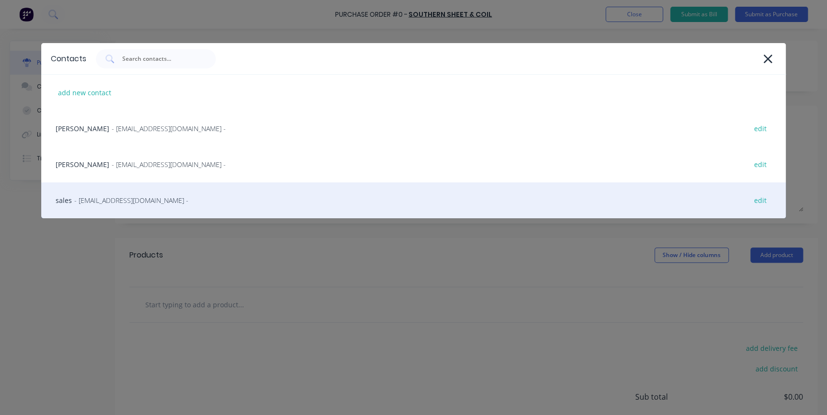
click at [119, 204] on span "- salesqld@southernsheetandcoil.com.au -" at bounding box center [131, 201] width 114 height 10
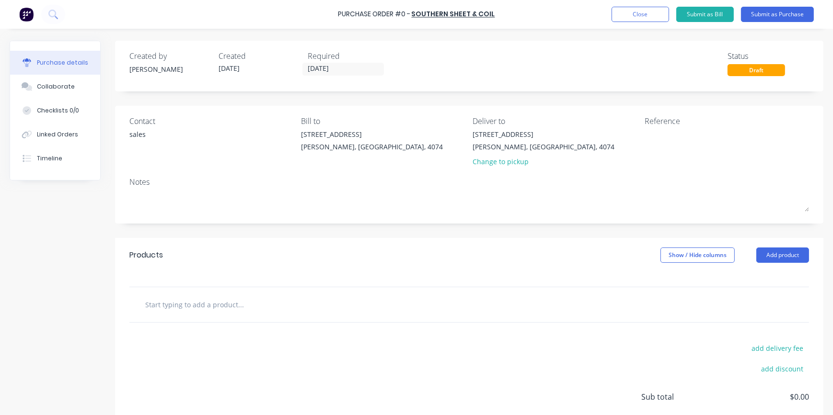
click at [201, 297] on input "text" at bounding box center [241, 304] width 192 height 19
click at [193, 310] on input "text" at bounding box center [241, 304] width 192 height 19
click at [207, 309] on input "text" at bounding box center [241, 304] width 192 height 19
paste input "10mm 250 grade1500x3000"
click at [143, 304] on div "10mm 250 grade1500x3000 Add 10mm 250 grade1500x3000 to order No results found" at bounding box center [281, 304] width 288 height 19
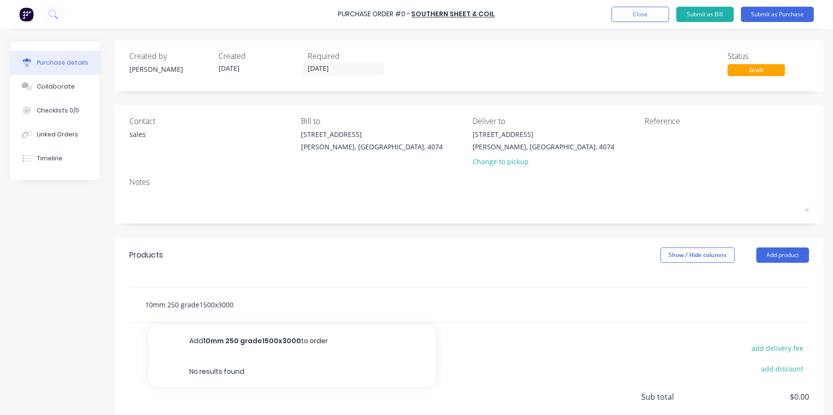
click at [146, 307] on input "10mm 250 grade1500x3000" at bounding box center [241, 304] width 192 height 19
drag, startPoint x: 228, startPoint y: 305, endPoint x: 199, endPoint y: 306, distance: 29.3
click at [197, 302] on input "Mild steel 10mm 250 grade1500x3000" at bounding box center [241, 304] width 192 height 19
click at [174, 306] on input "Mild steel 10mmx1500x3000" at bounding box center [241, 304] width 192 height 19
drag, startPoint x: 236, startPoint y: 303, endPoint x: 789, endPoint y: 337, distance: 554.1
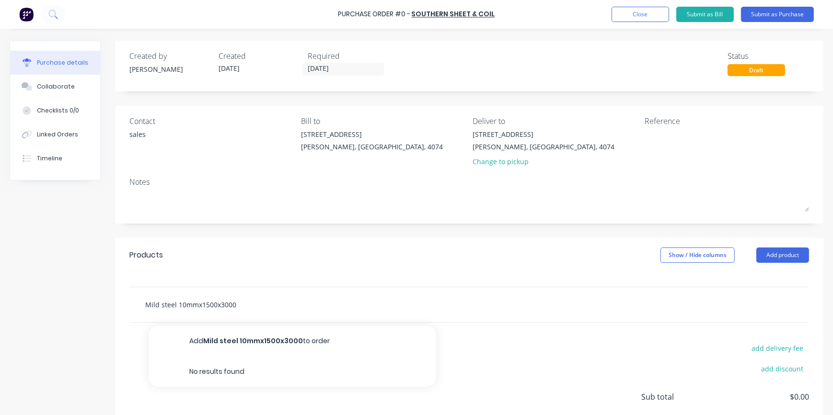
click at [48, 288] on div "Created by Renee Created 08/10/25 Required 08/10/25 Status Draft Contact sales …" at bounding box center [417, 261] width 814 height 440
type input "Mild steel 10mmx1500x3000"
click at [763, 261] on button "Add product" at bounding box center [782, 255] width 53 height 15
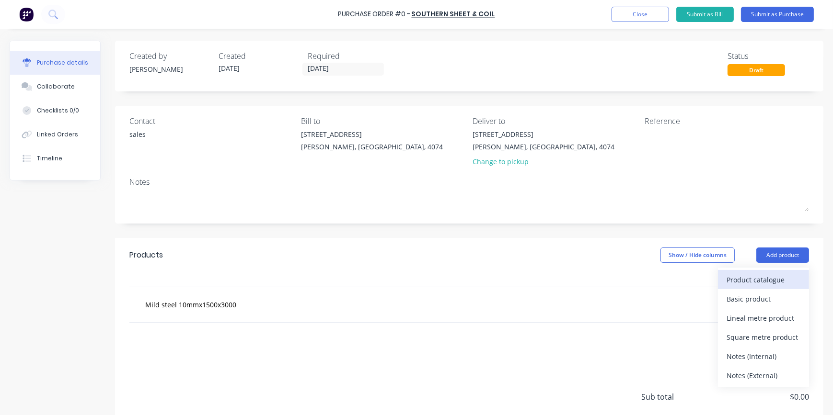
click at [776, 281] on div "Product catalogue" at bounding box center [763, 280] width 74 height 14
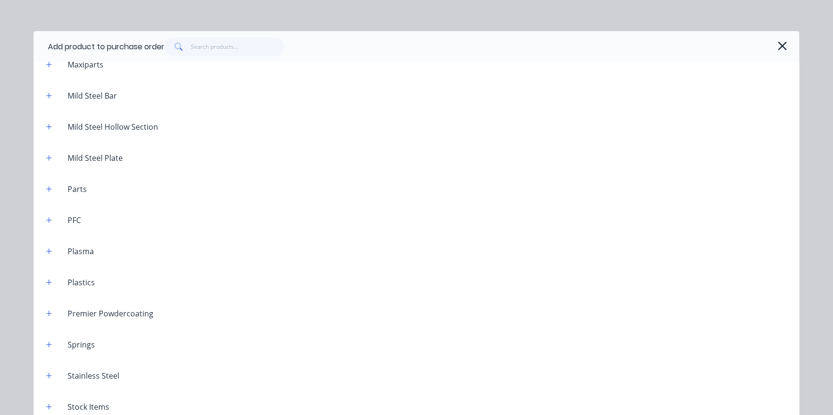
scroll to position [522, 0]
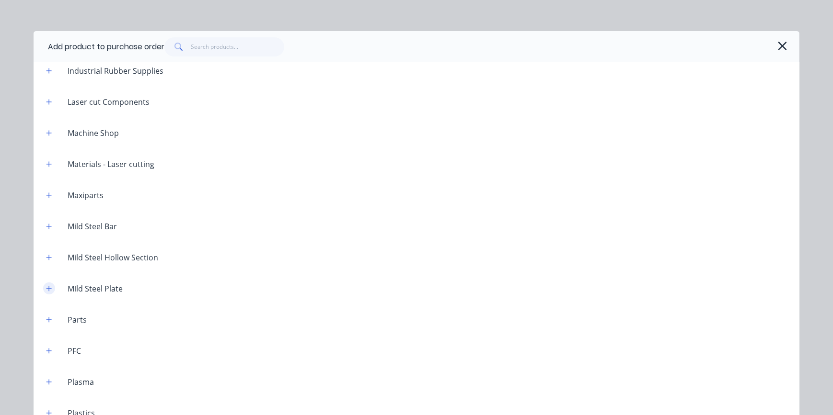
click at [49, 290] on button "button" at bounding box center [49, 289] width 12 height 12
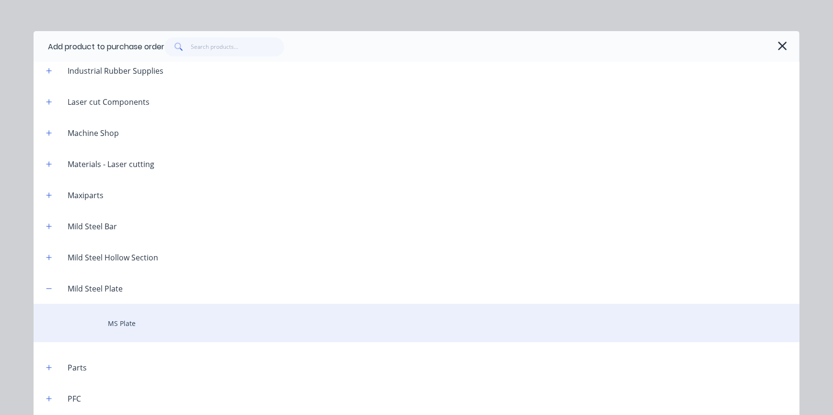
click at [131, 322] on div "MS Plate" at bounding box center [417, 323] width 766 height 38
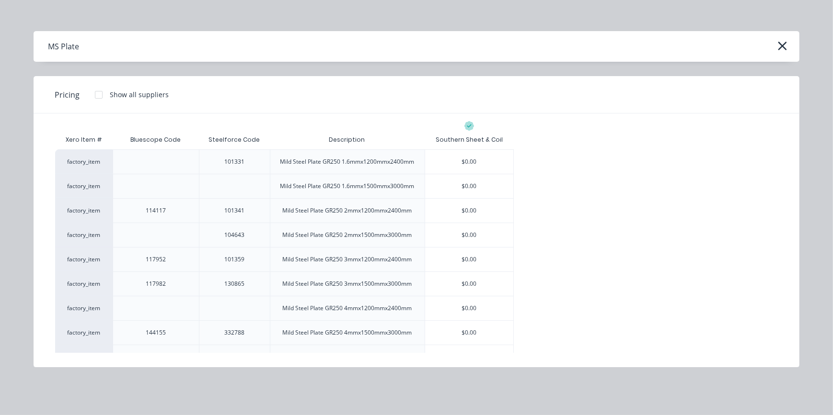
click at [101, 94] on div at bounding box center [98, 94] width 19 height 19
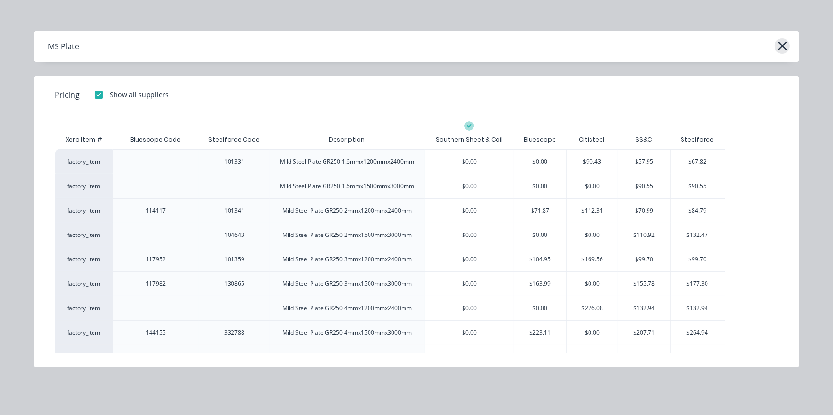
click at [781, 51] on icon "button" at bounding box center [782, 45] width 10 height 13
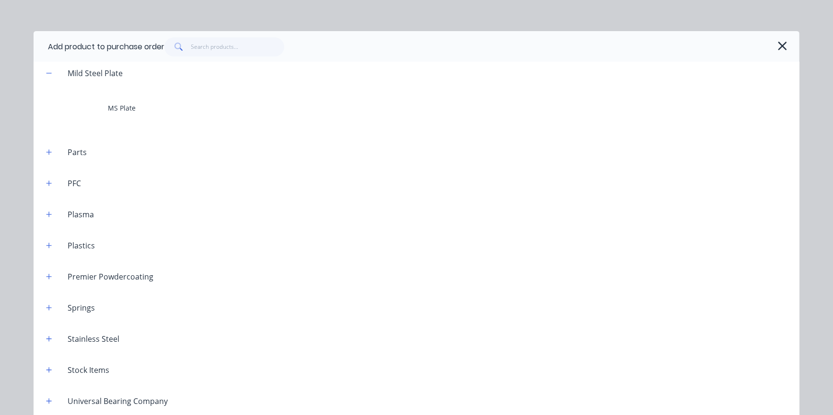
scroll to position [740, 0]
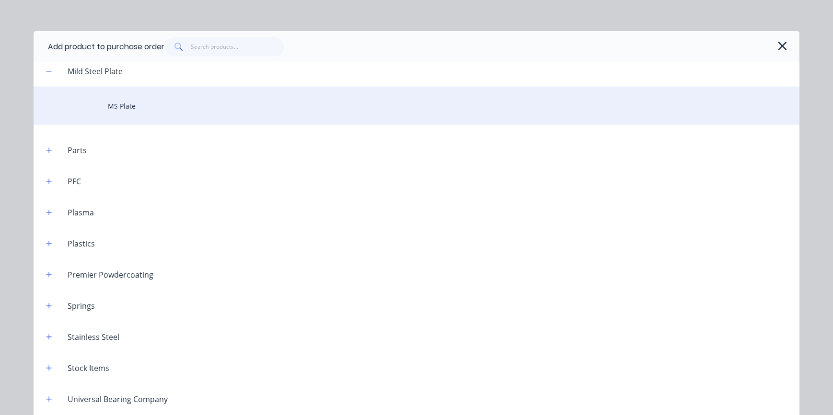
click at [117, 106] on div "MS Plate" at bounding box center [417, 106] width 766 height 38
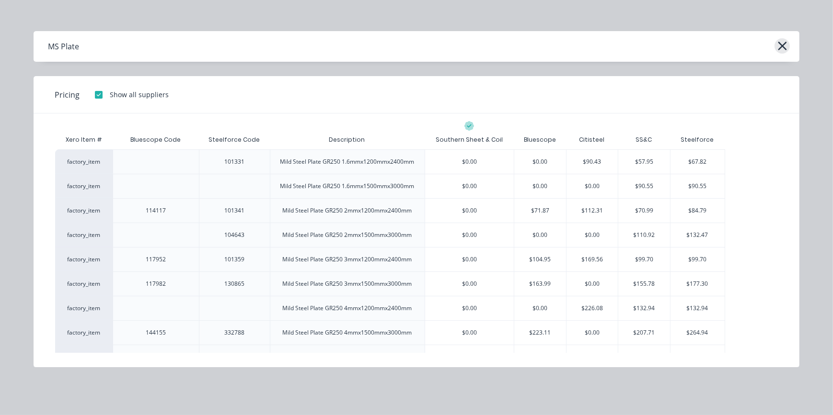
click at [778, 44] on icon "button" at bounding box center [782, 45] width 10 height 13
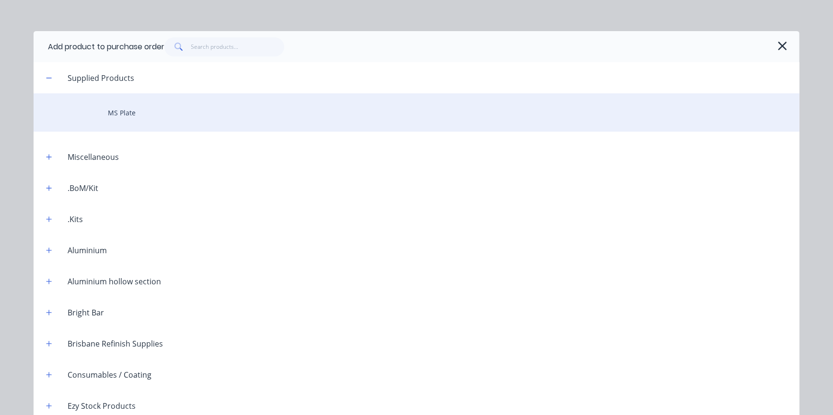
click at [139, 107] on div "MS Plate" at bounding box center [417, 112] width 766 height 38
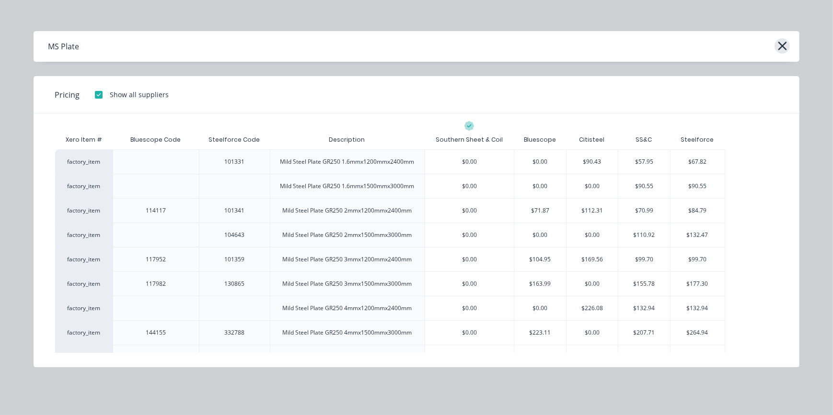
click at [784, 43] on icon "button" at bounding box center [782, 45] width 10 height 13
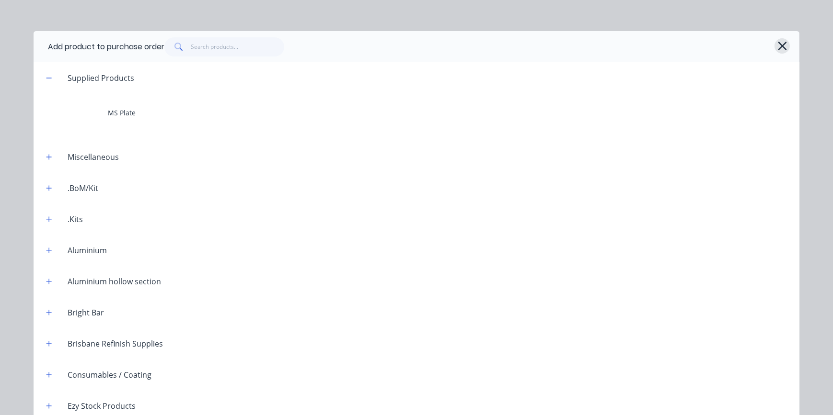
click at [784, 43] on button "button" at bounding box center [781, 45] width 15 height 15
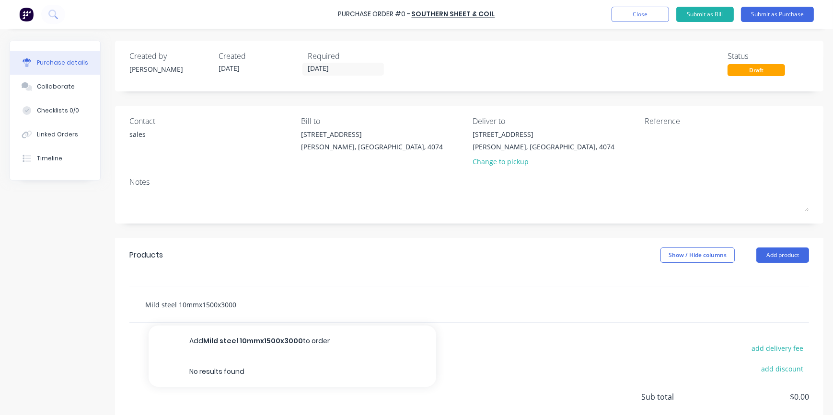
drag, startPoint x: 249, startPoint y: 305, endPoint x: 136, endPoint y: 307, distance: 113.1
click at [136, 307] on div "Mild steel 10mmx1500x3000 Add Mild steel 10mmx1500x3000 to order No results fou…" at bounding box center [469, 305] width 680 height 35
click at [767, 263] on button "Add product" at bounding box center [782, 255] width 53 height 15
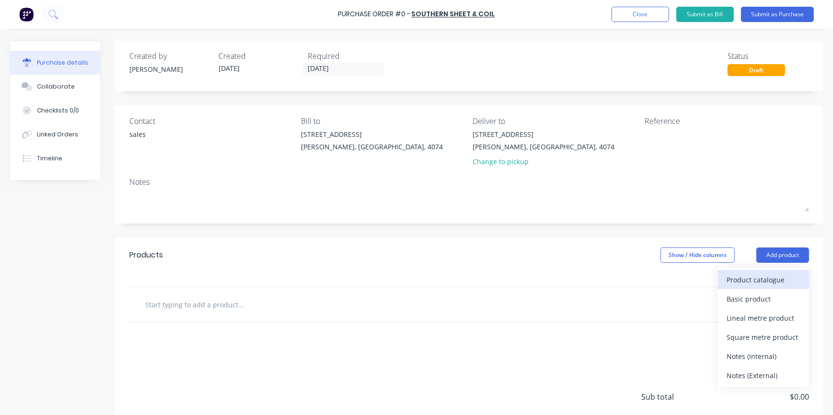
click at [761, 281] on div "Product catalogue" at bounding box center [763, 280] width 74 height 14
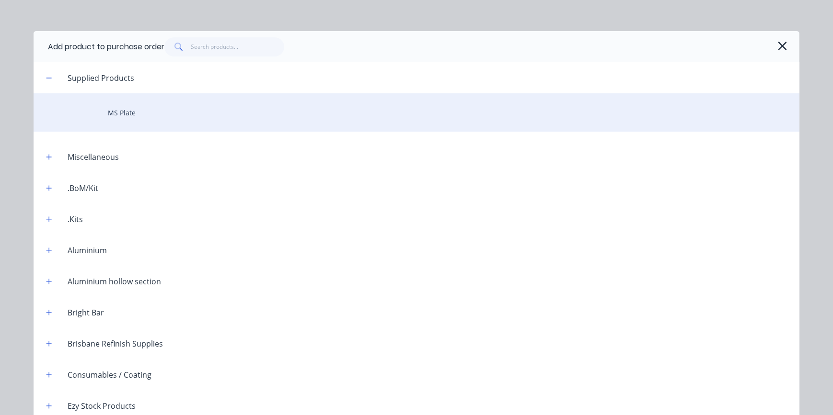
click at [110, 110] on div "MS Plate" at bounding box center [417, 112] width 766 height 38
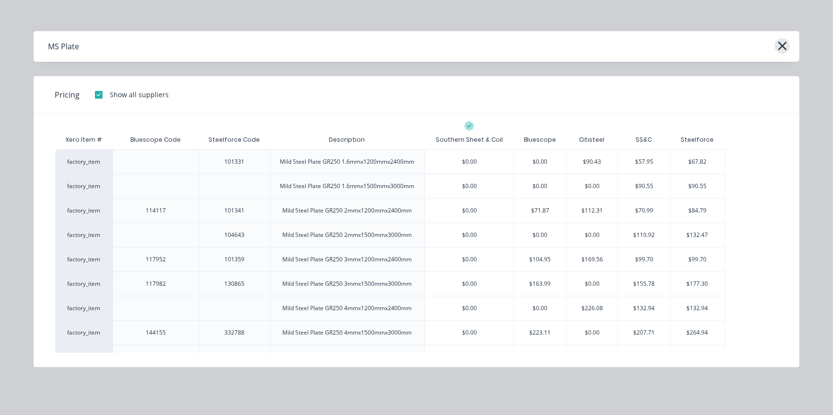
click at [781, 42] on icon "button" at bounding box center [782, 45] width 10 height 13
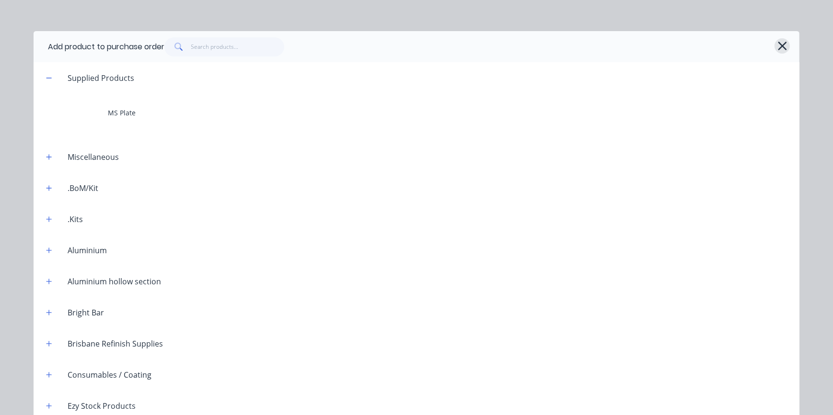
click at [781, 46] on icon "button" at bounding box center [782, 45] width 10 height 13
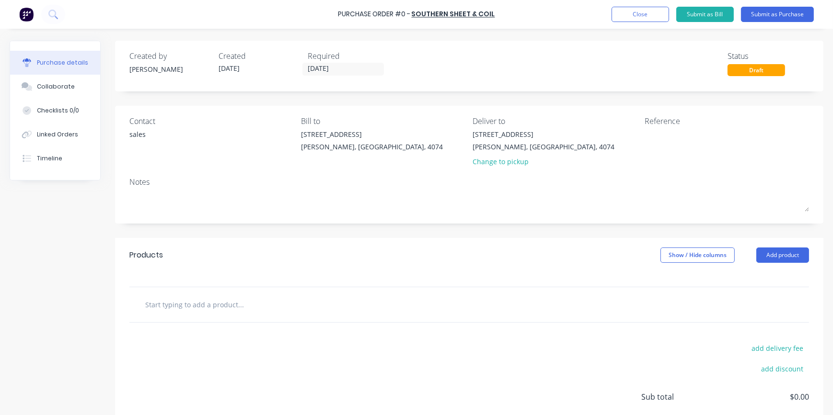
click at [196, 301] on input "text" at bounding box center [241, 304] width 192 height 19
paste input "Mild Steel Plate GR250 10mmx1500mmx3000mm"
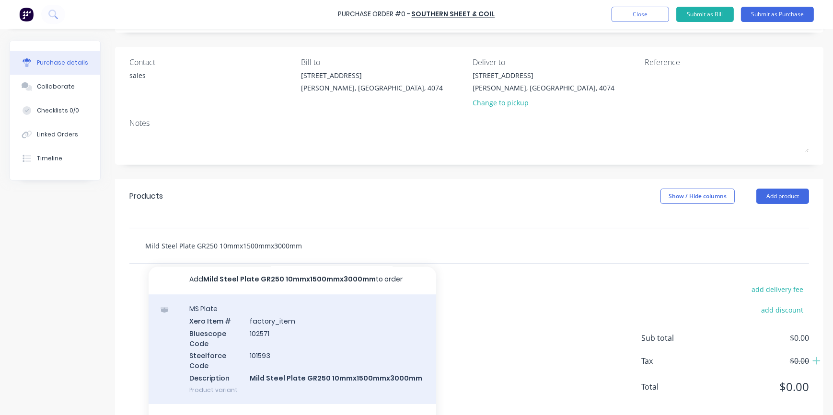
scroll to position [87, 0]
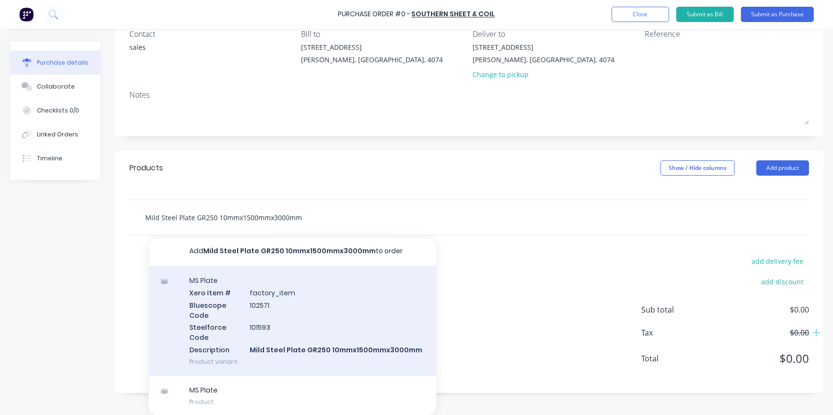
type input "Mild Steel Plate GR250 10mmx1500mmx3000mm"
click at [225, 347] on div "MS Plate Xero Item # factory_item Bluescope Code 102571 Steelforce Code 101593 …" at bounding box center [293, 321] width 288 height 110
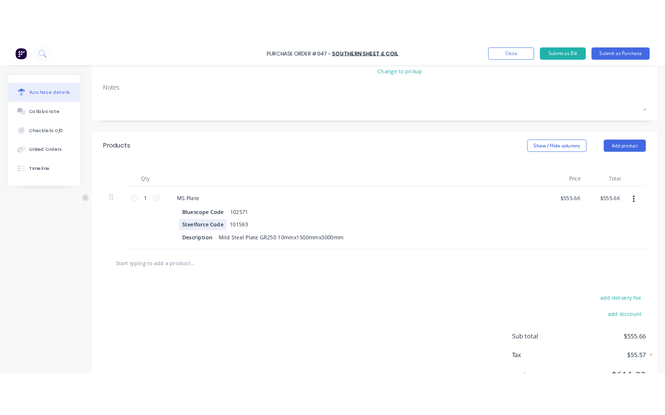
scroll to position [172, 0]
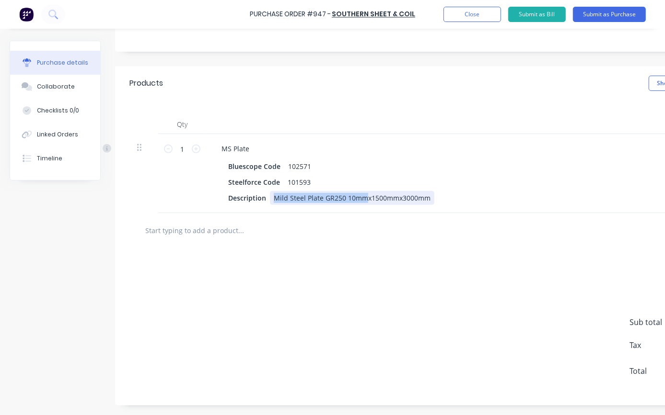
drag, startPoint x: 274, startPoint y: 195, endPoint x: 365, endPoint y: 196, distance: 90.6
click at [365, 196] on div "Mild Steel Plate GR250 10mmx1500mmx3000mm" at bounding box center [352, 198] width 164 height 14
copy div "Mild Steel Plate GR250 10mm"
click at [161, 234] on input "text" at bounding box center [241, 230] width 192 height 19
paste input "Mild Steel Plate GR250 10mm"
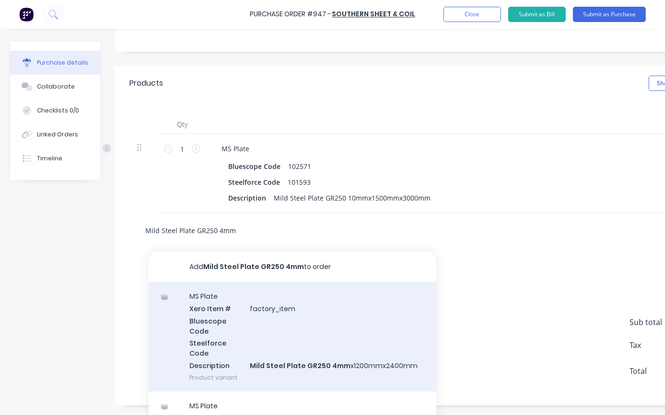
type input "Mild Steel Plate GR250 4mm"
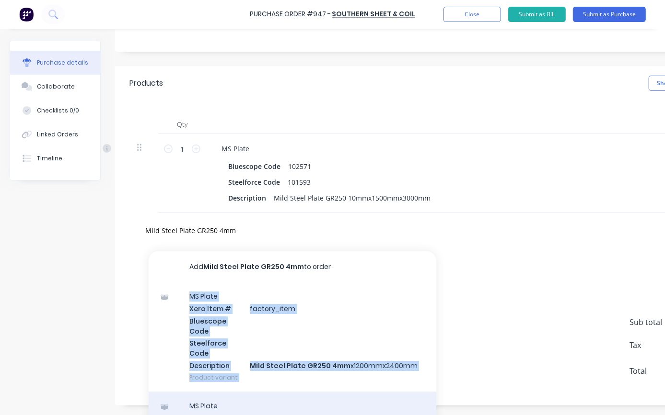
drag, startPoint x: 259, startPoint y: 335, endPoint x: 260, endPoint y: 403, distance: 67.1
click at [260, 403] on div "Add Mild Steel Plate GR250 4mm to order MS Plate Xero Item # factory_item Blues…" at bounding box center [293, 340] width 288 height 177
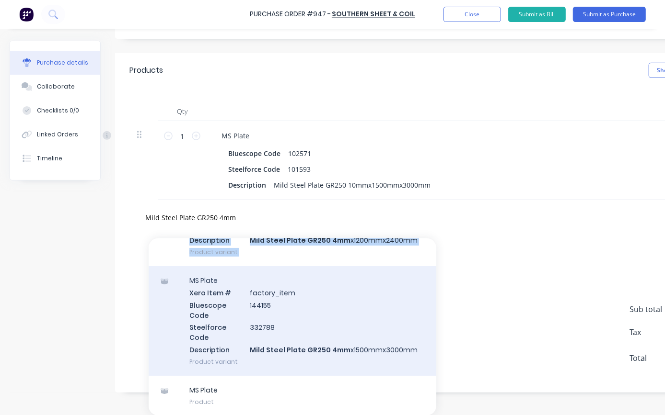
scroll to position [192, 0]
click at [255, 321] on div "MS Plate Xero Item # factory_item Bluescope Code 144155 Steelforce Code 332788 …" at bounding box center [293, 321] width 288 height 110
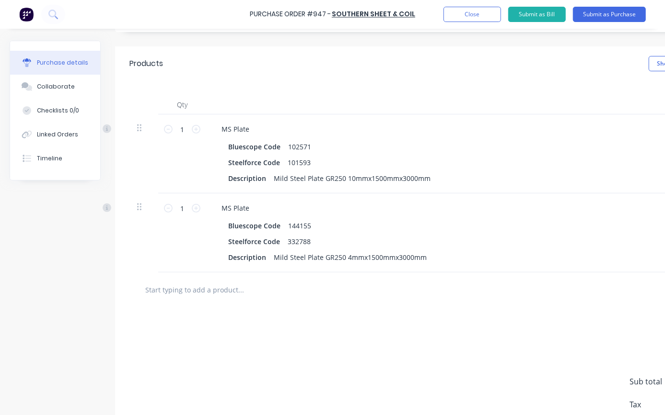
click at [201, 208] on div "1 1" at bounding box center [182, 233] width 48 height 79
click at [198, 206] on icon at bounding box center [196, 208] width 9 height 9
type input "4"
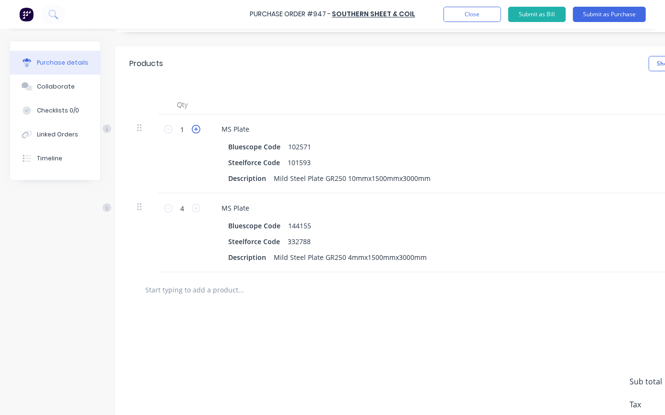
click at [196, 124] on div "1 1" at bounding box center [182, 129] width 33 height 14
click at [196, 128] on icon at bounding box center [196, 129] width 9 height 9
type input "2"
type input "$1,111.32"
click at [196, 128] on icon at bounding box center [196, 129] width 9 height 9
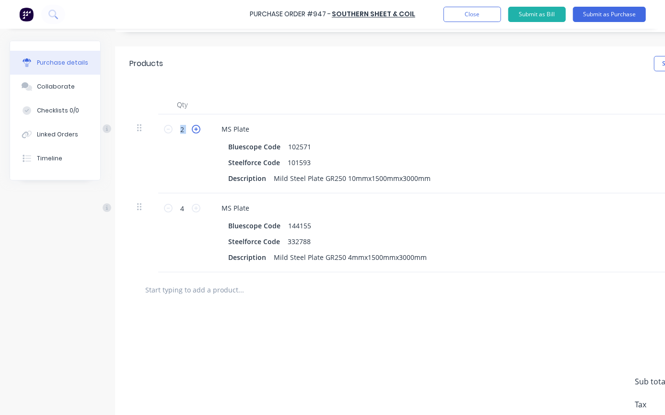
type input "3"
type input "$1,666.98"
click at [196, 128] on icon at bounding box center [196, 129] width 9 height 9
type input "4"
type input "$2,222.64"
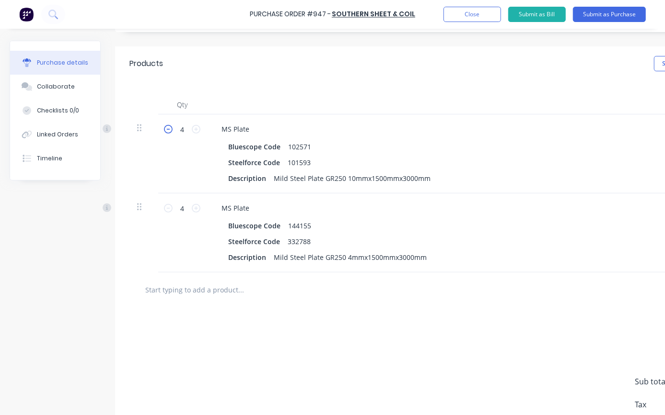
click at [168, 131] on icon at bounding box center [168, 129] width 9 height 9
type input "3"
type input "$1,666.98"
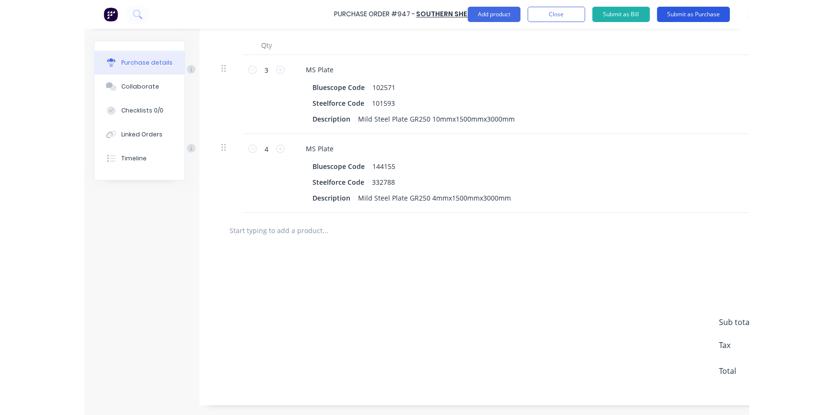
scroll to position [251, 0]
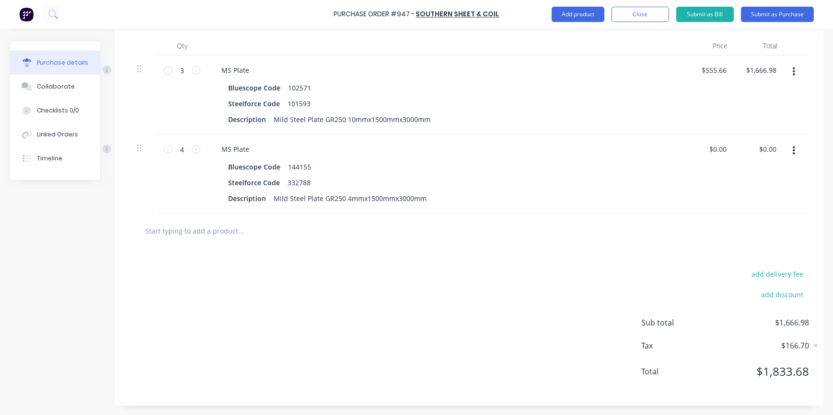
click at [196, 331] on div "add delivery fee add discount Sub total $1,666.98 Tax $166.70 Total $1,833.68" at bounding box center [469, 328] width 708 height 158
click at [231, 231] on input "text" at bounding box center [241, 230] width 192 height 19
paste input "Zincanneal Plate 1.5mmx1220mmx2400mm"
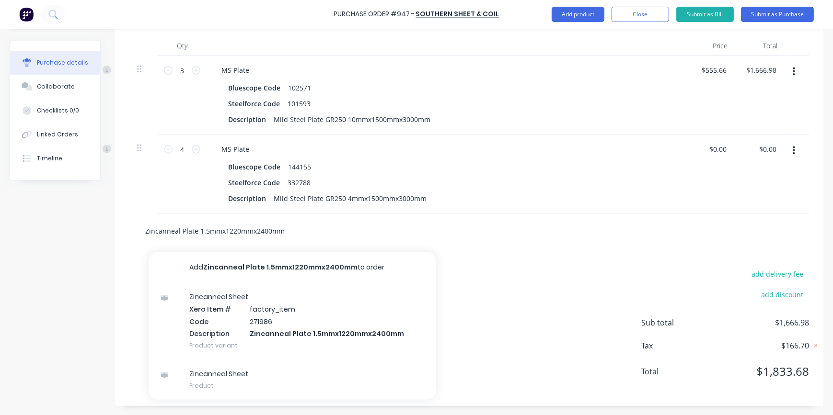
drag, startPoint x: 227, startPoint y: 229, endPoint x: 236, endPoint y: 233, distance: 9.4
click at [236, 232] on input "Zincanneal Plate 1.5mmx1220mmx2400mm" at bounding box center [241, 230] width 192 height 19
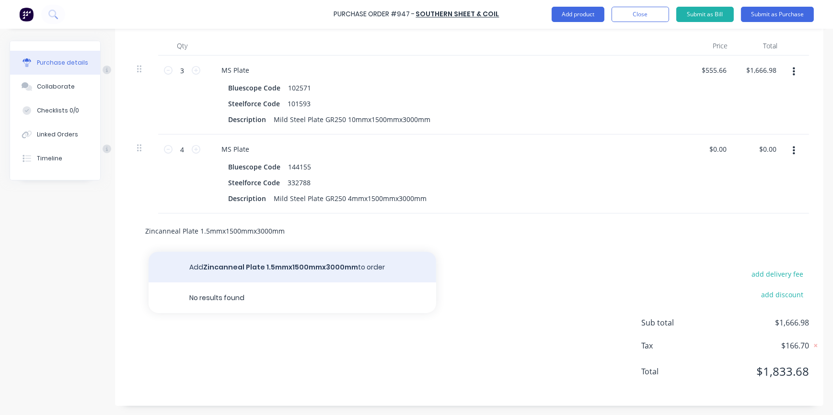
type input "Zincanneal Plate 1.5mmx1500mmx3000mm"
click at [305, 271] on button "Add Zincanneal Plate 1.5mmx1500mmx3000mm to order" at bounding box center [293, 267] width 288 height 31
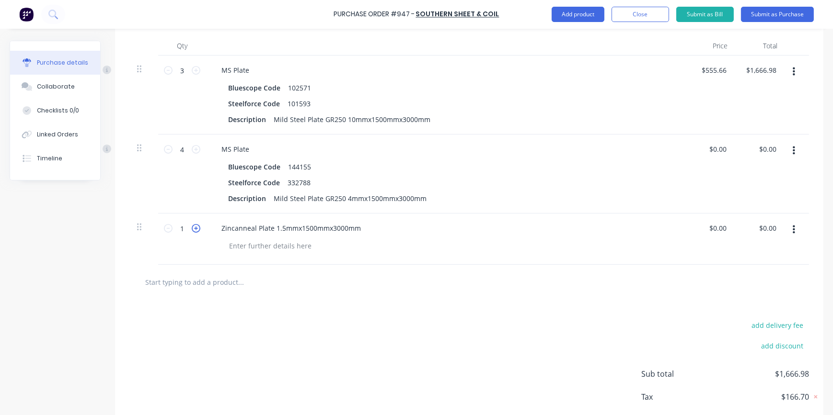
click at [197, 225] on icon at bounding box center [196, 228] width 9 height 9
type input "5"
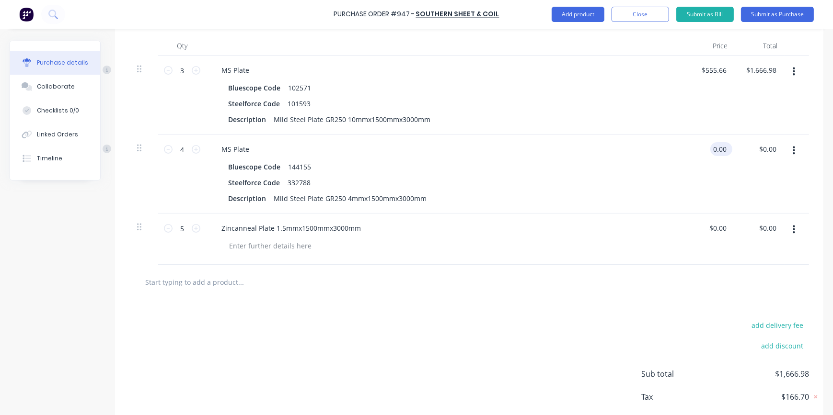
click at [719, 148] on input "0.00" at bounding box center [719, 149] width 18 height 14
type input "$0.00"
drag, startPoint x: 726, startPoint y: 149, endPoint x: 709, endPoint y: 144, distance: 17.0
click at [710, 144] on div "$0.00 $0.00" at bounding box center [719, 149] width 26 height 14
click at [421, 229] on div "Zincanneal Plate 1.5mmx1500mmx3000mm" at bounding box center [446, 228] width 464 height 14
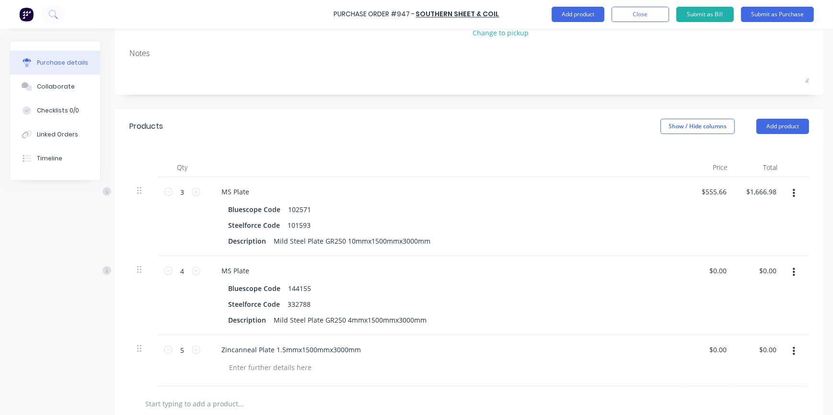
scroll to position [120, 0]
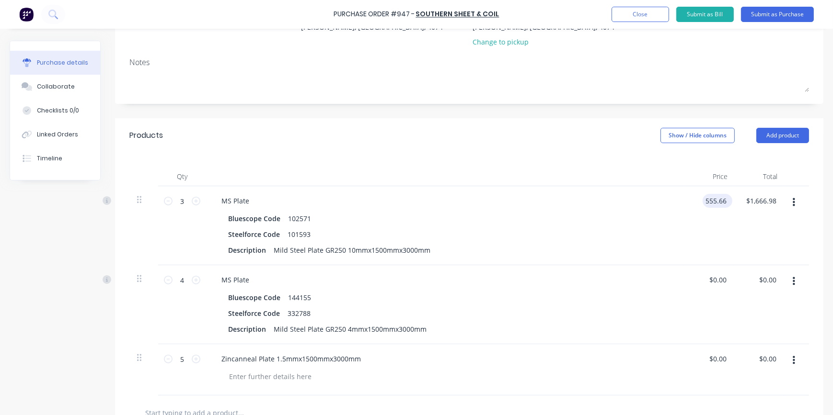
click at [703, 205] on input "555.66" at bounding box center [716, 201] width 26 height 14
type input "$555.66"
drag, startPoint x: 311, startPoint y: 231, endPoint x: 127, endPoint y: 264, distance: 185.9
click at [127, 264] on div "Qty Price Total 3 3 MS Plate Bluescope Code 102571 Steelforce Code 101593 Descr…" at bounding box center [469, 274] width 708 height 243
drag, startPoint x: 278, startPoint y: 235, endPoint x: 183, endPoint y: 235, distance: 94.9
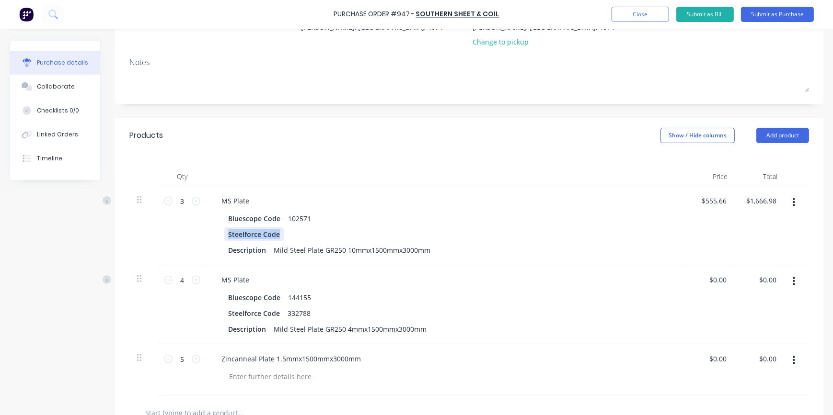
click at [183, 235] on div "3 3 MS Plate Bluescope Code 102571 Steelforce Code Description Mild Steel Plate…" at bounding box center [469, 225] width 680 height 79
drag, startPoint x: 313, startPoint y: 220, endPoint x: 264, endPoint y: 214, distance: 50.2
click at [264, 214] on div "Bluescope Code 102571" at bounding box center [443, 219] width 439 height 14
click at [275, 215] on div "Bluescope Code" at bounding box center [254, 219] width 60 height 14
click at [276, 218] on div "Bluescope Code" at bounding box center [254, 219] width 60 height 14
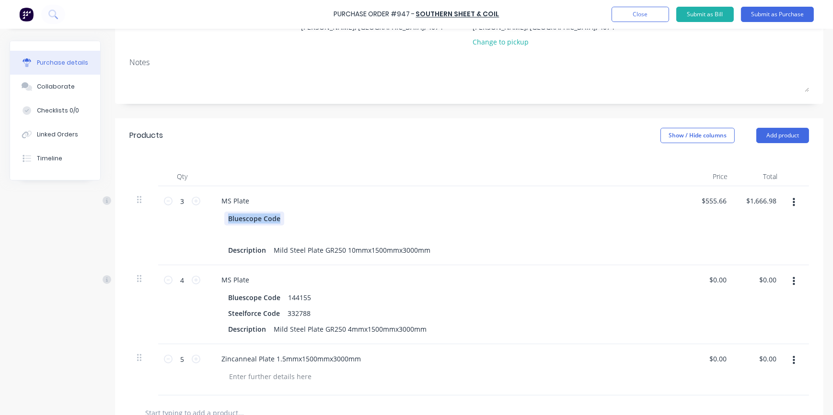
drag, startPoint x: 281, startPoint y: 220, endPoint x: 215, endPoint y: 212, distance: 66.7
click at [215, 212] on div "Bluescope Code Description Mild Steel Plate GR250 10mmx1500mmx3000mm" at bounding box center [446, 235] width 464 height 46
drag, startPoint x: 228, startPoint y: 225, endPoint x: 230, endPoint y: 252, distance: 26.9
click at [229, 225] on div at bounding box center [231, 219] width 14 height 14
drag, startPoint x: 226, startPoint y: 249, endPoint x: 444, endPoint y: 249, distance: 218.0
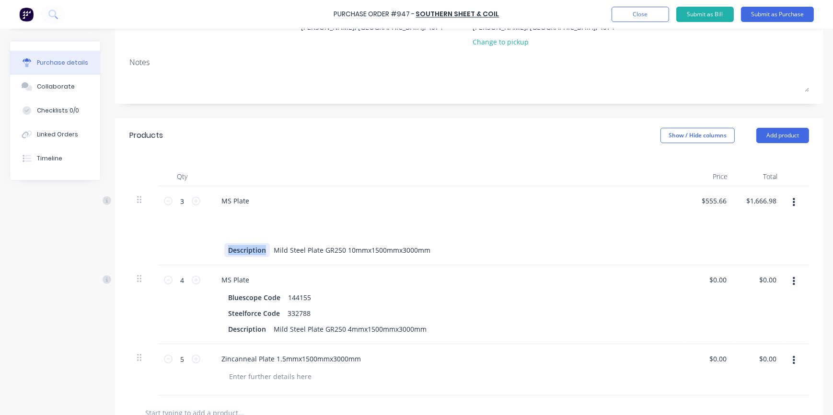
click at [444, 249] on div "Description Mild Steel Plate GR250 10mmx1500mmx3000mm" at bounding box center [443, 250] width 439 height 14
drag, startPoint x: 270, startPoint y: 249, endPoint x: 438, endPoint y: 251, distance: 168.7
click at [438, 251] on div "Description Mild Steel Plate GR250 10mmx1500mmx3000mm" at bounding box center [443, 250] width 439 height 14
click at [238, 207] on div "MS Plate" at bounding box center [235, 201] width 43 height 14
click at [250, 198] on div "MS Plate" at bounding box center [235, 201] width 43 height 14
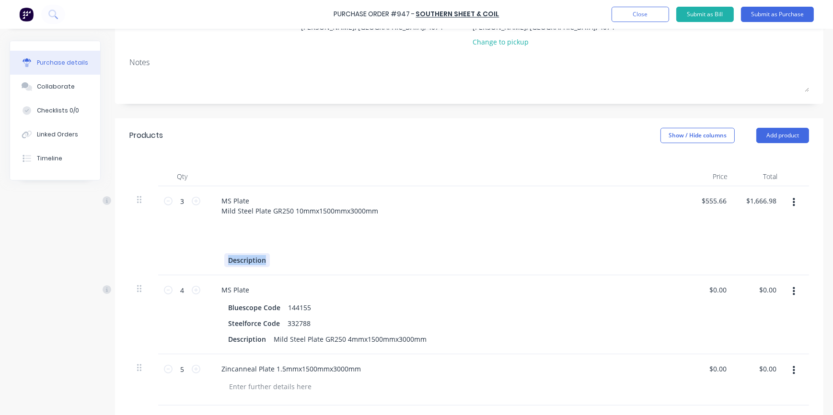
drag, startPoint x: 265, startPoint y: 264, endPoint x: 196, endPoint y: 261, distance: 69.0
click at [196, 261] on div "3 3 MS Plate Mild Steel Plate GR250 10mmx1500mmx3000mm Description $555.66 $555…" at bounding box center [469, 230] width 680 height 89
click at [704, 199] on input "555.66" at bounding box center [716, 201] width 26 height 14
drag, startPoint x: 721, startPoint y: 201, endPoint x: 704, endPoint y: 188, distance: 20.9
click at [695, 190] on div "555.66 555.66" at bounding box center [710, 230] width 50 height 89
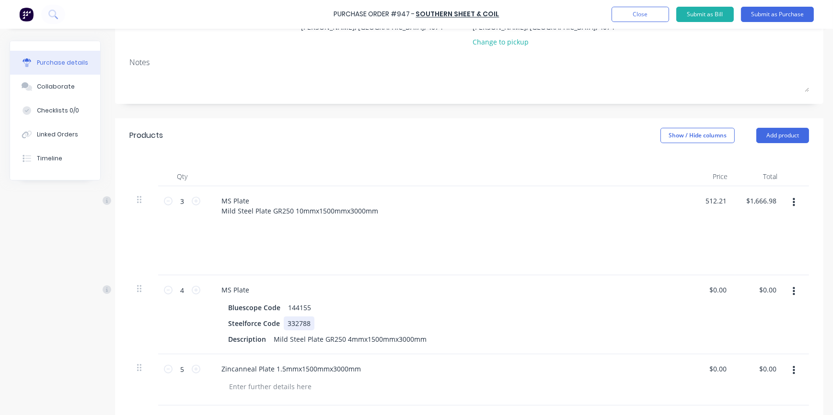
type input "$512.21"
type input "$1,536.63"
drag, startPoint x: 311, startPoint y: 323, endPoint x: 205, endPoint y: 326, distance: 106.5
click at [205, 326] on div "4 4 MS Plate Bluescope Code 144155 Steelforce Code 332788 Description Mild Stee…" at bounding box center [469, 315] width 680 height 79
drag, startPoint x: 409, startPoint y: 339, endPoint x: 274, endPoint y: 341, distance: 134.7
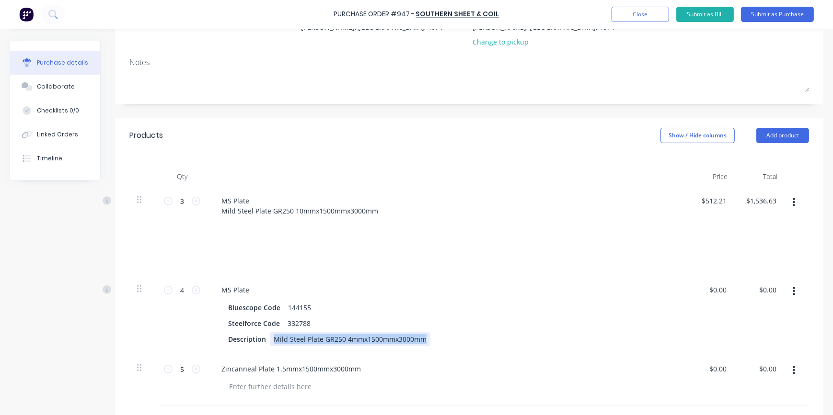
click at [274, 341] on div "Mild Steel Plate GR250 4mmx1500mmx3000mm" at bounding box center [350, 340] width 161 height 14
click at [251, 293] on div "MS Plate" at bounding box center [235, 290] width 43 height 14
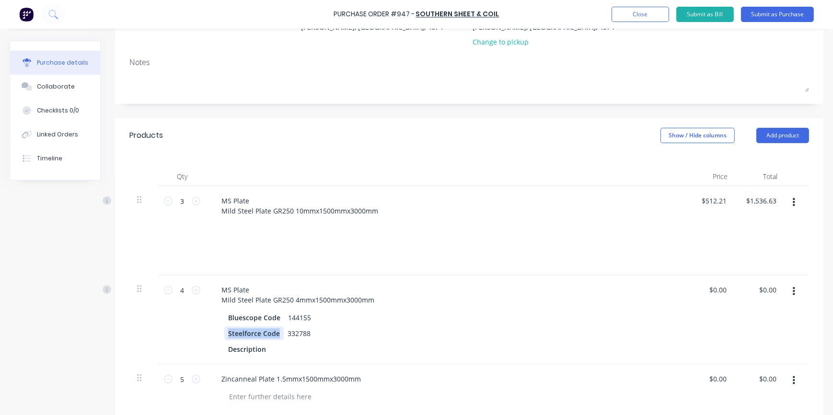
drag, startPoint x: 281, startPoint y: 330, endPoint x: 218, endPoint y: 336, distance: 63.1
click at [218, 336] on div "Bluescope Code 144155 Steelforce Code 332788 Description" at bounding box center [446, 334] width 464 height 46
drag, startPoint x: 278, startPoint y: 315, endPoint x: 205, endPoint y: 318, distance: 72.9
click at [205, 318] on div "4 4 MS Plate Mild Steel Plate GR250 4mmx1500mmx3000mm Bluescope Code 144155 332…" at bounding box center [469, 320] width 680 height 89
drag, startPoint x: 267, startPoint y: 317, endPoint x: 206, endPoint y: 327, distance: 61.7
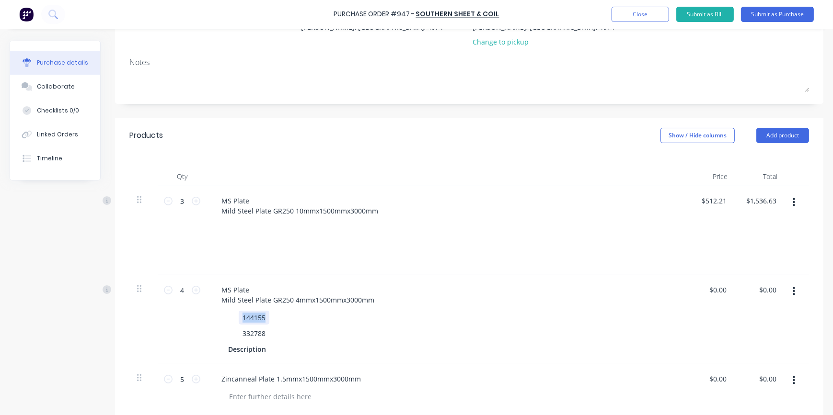
drag, startPoint x: 239, startPoint y: 318, endPoint x: 276, endPoint y: 318, distance: 36.4
click at [276, 317] on div "144155" at bounding box center [443, 318] width 439 height 14
drag, startPoint x: 264, startPoint y: 333, endPoint x: 213, endPoint y: 342, distance: 51.6
click at [210, 338] on div "MS Plate Mild Steel Plate GR250 4mmx1500mmx3000mm 332788 Description" at bounding box center [445, 320] width 479 height 89
drag, startPoint x: 265, startPoint y: 346, endPoint x: 198, endPoint y: 349, distance: 66.7
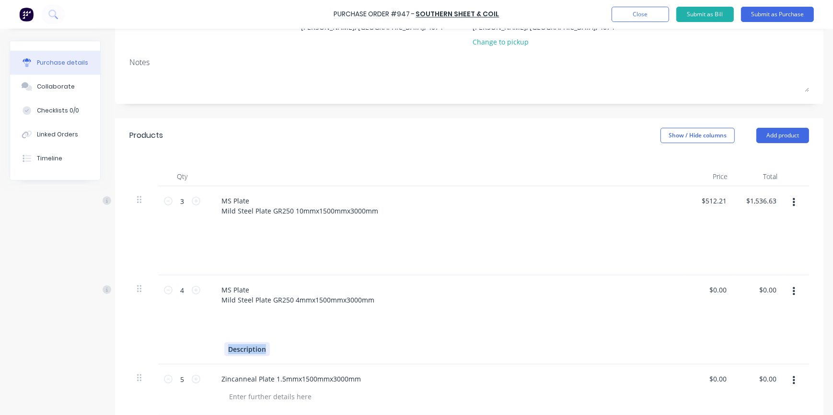
click at [198, 348] on div "4 4 MS Plate Mild Steel Plate GR250 4mmx1500mmx3000mm Description $0.00 $0.00 $…" at bounding box center [469, 320] width 680 height 89
click at [485, 327] on div at bounding box center [443, 334] width 439 height 14
drag, startPoint x: 711, startPoint y: 283, endPoint x: 731, endPoint y: 288, distance: 21.3
click at [730, 288] on div "0.00 0.00" at bounding box center [710, 320] width 50 height 89
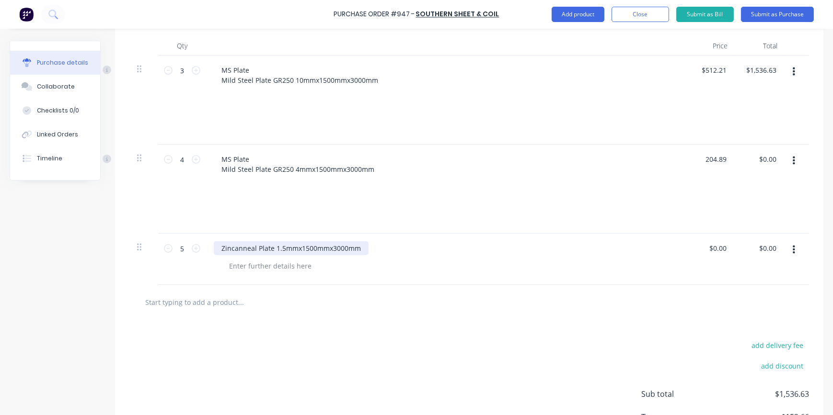
scroll to position [322, 0]
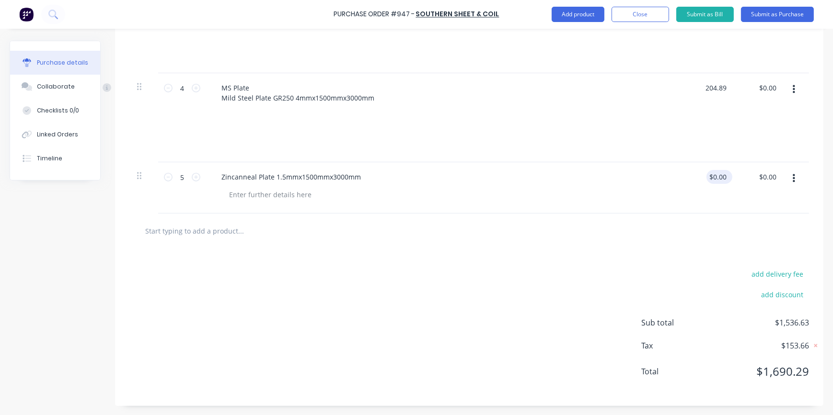
type input "$204.89"
type input "$819.56"
click at [722, 174] on div "$0.00 $0.00" at bounding box center [719, 177] width 26 height 14
click at [721, 175] on input "0.00" at bounding box center [719, 177] width 18 height 14
drag, startPoint x: 721, startPoint y: 175, endPoint x: 700, endPoint y: 173, distance: 21.2
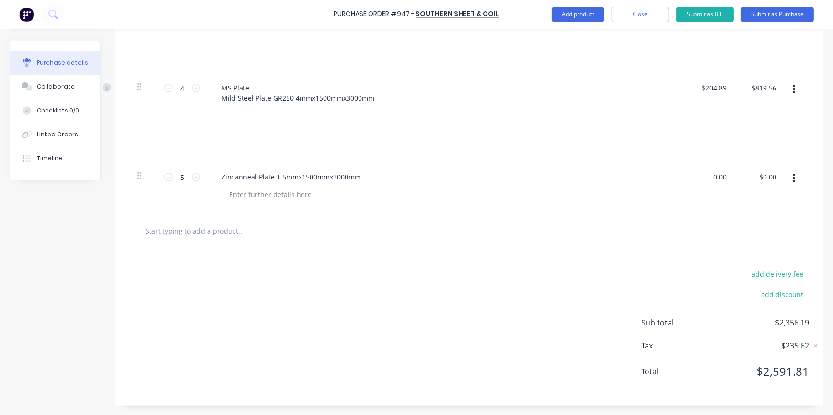
click at [700, 173] on div "0.00 0.00" at bounding box center [710, 187] width 50 height 51
drag, startPoint x: 724, startPoint y: 177, endPoint x: 704, endPoint y: 173, distance: 20.0
click at [704, 173] on div "0.00 0.00" at bounding box center [710, 187] width 50 height 51
click at [723, 174] on input "0.00" at bounding box center [719, 177] width 18 height 14
drag, startPoint x: 725, startPoint y: 176, endPoint x: 701, endPoint y: 174, distance: 24.0
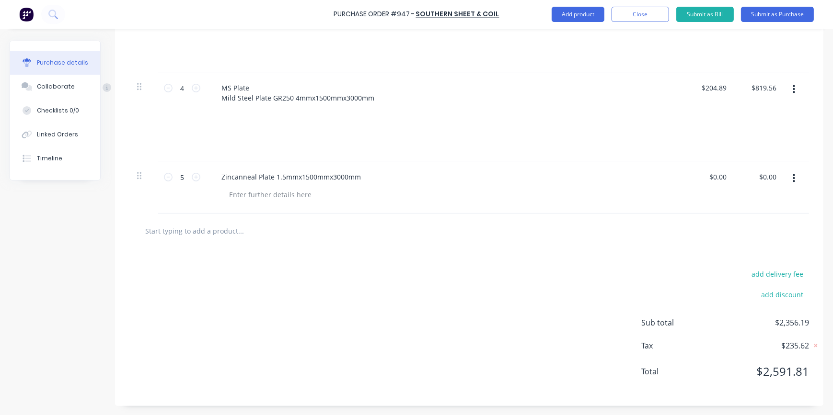
click at [701, 174] on div "$0.00 $0.00" at bounding box center [710, 187] width 50 height 51
click at [722, 173] on input "0.00" at bounding box center [719, 177] width 18 height 14
drag, startPoint x: 720, startPoint y: 176, endPoint x: 698, endPoint y: 171, distance: 22.8
click at [698, 171] on div "0.00 0.00" at bounding box center [710, 187] width 50 height 51
type input "$110.57"
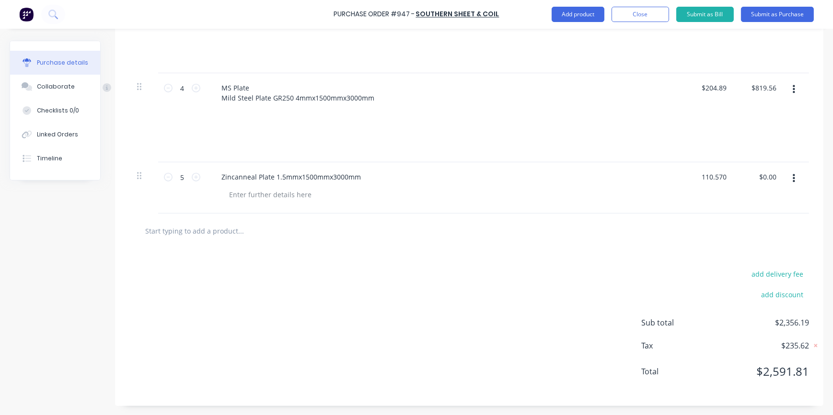
type input "$552.85"
click at [722, 224] on div at bounding box center [469, 230] width 664 height 19
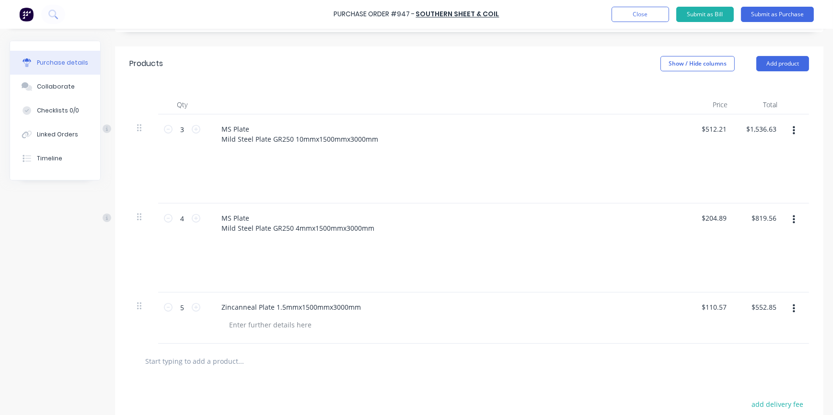
click at [424, 323] on div at bounding box center [449, 325] width 456 height 14
click at [411, 226] on div "MS Plate Mild Steel Plate GR250 4mmx1500mmx3000mm" at bounding box center [446, 223] width 464 height 24
click at [406, 134] on div "MS Plate Mild Steel Plate GR250 10mmx1500mmx3000mm" at bounding box center [446, 134] width 464 height 24
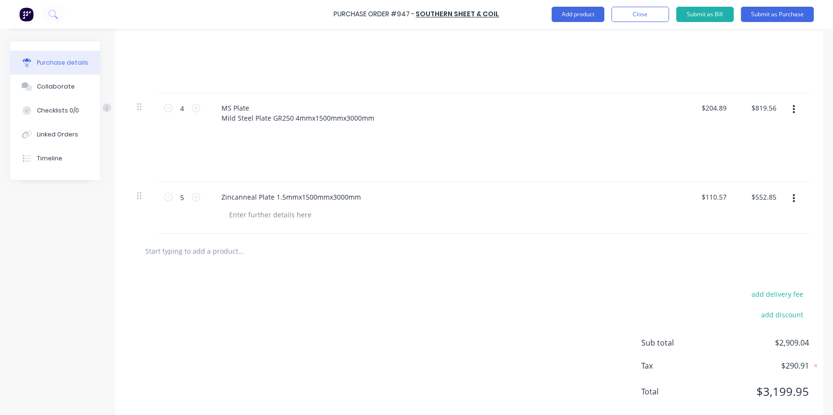
scroll to position [322, 0]
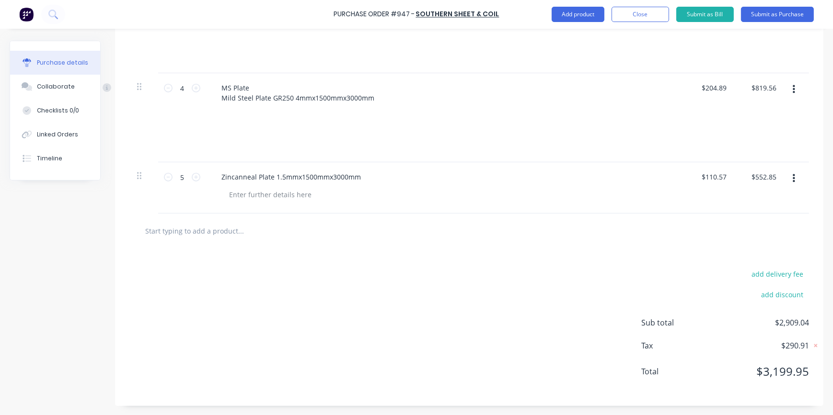
click at [590, 208] on div "Zincanneal Plate 1.5mmx1500mmx3000mm" at bounding box center [445, 187] width 479 height 51
click at [609, 285] on div "add delivery fee add discount Sub total $2,909.04 Tax $290.91 Total $3,199.95" at bounding box center [469, 328] width 708 height 158
click at [777, 13] on button "Submit as Purchase" at bounding box center [777, 14] width 73 height 15
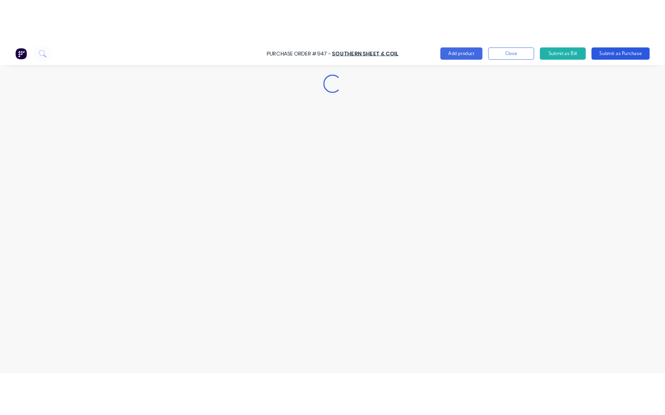
scroll to position [0, 0]
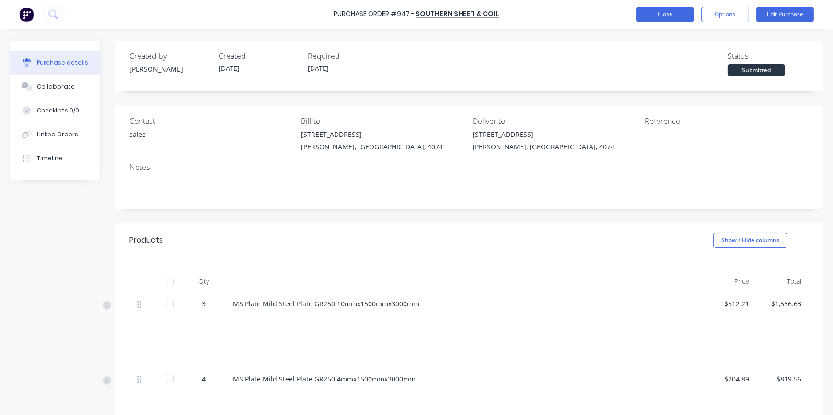
click at [650, 12] on button "Close" at bounding box center [665, 14] width 58 height 15
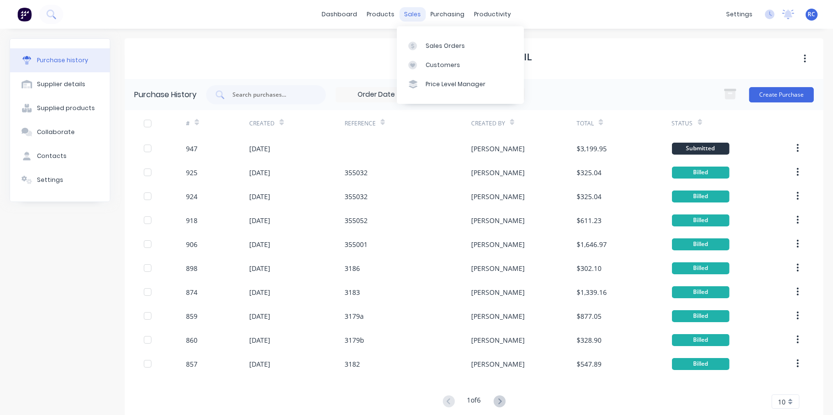
click at [413, 11] on div "sales" at bounding box center [413, 14] width 26 height 14
click at [449, 45] on div "Sales Orders" at bounding box center [445, 46] width 39 height 9
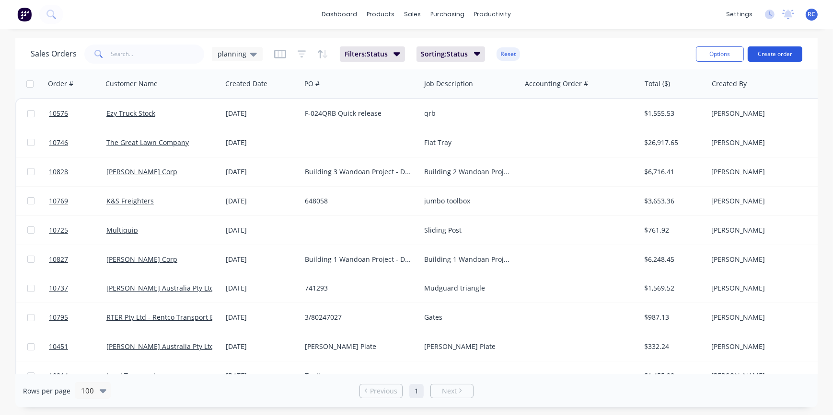
click at [664, 53] on button "Create order" at bounding box center [775, 53] width 55 height 15
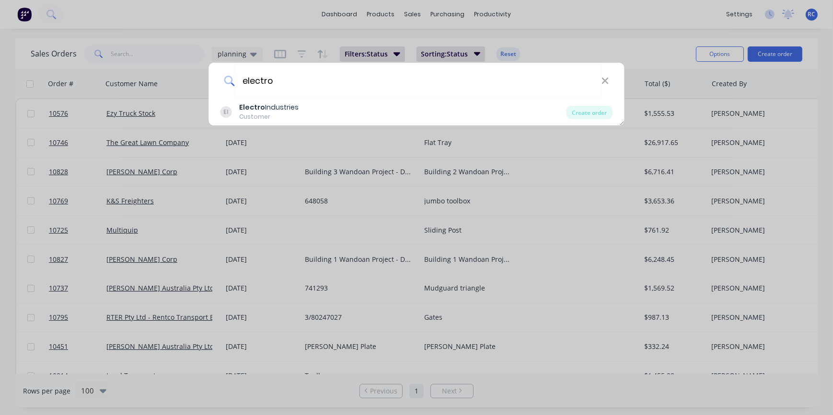
type input "electro"
click at [450, 108] on div "EI Electro Industries Customer" at bounding box center [393, 112] width 346 height 19
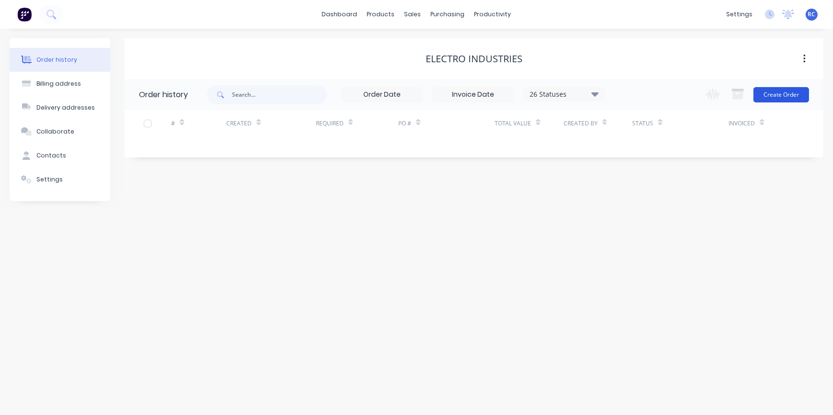
click at [664, 92] on button "Create Order" at bounding box center [781, 94] width 56 height 15
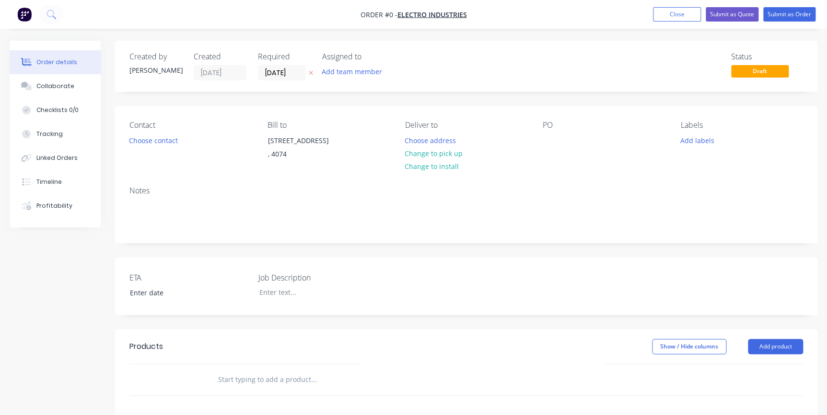
click at [252, 379] on input "text" at bounding box center [314, 379] width 192 height 19
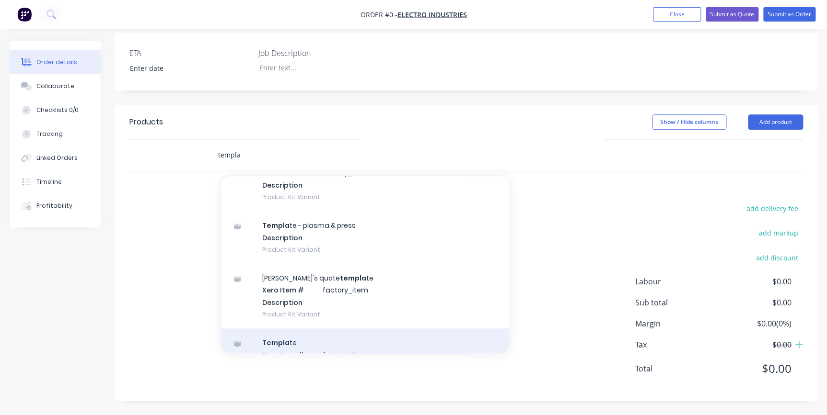
scroll to position [301, 0]
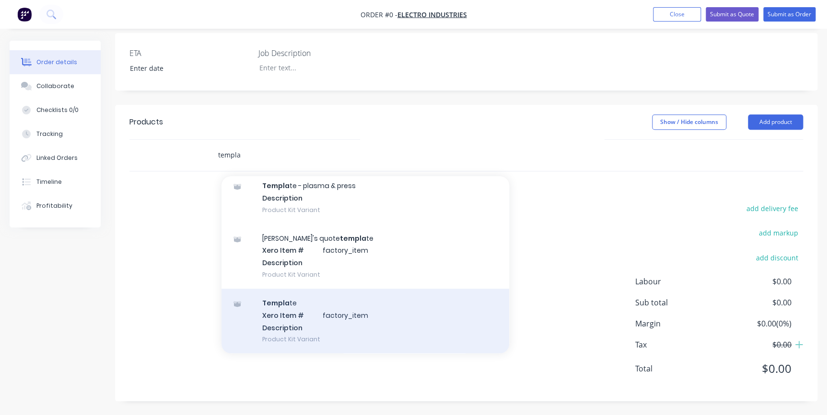
type input "templa"
click at [398, 329] on div "Templa te Xero Item # factory_item Description Product Kit Variant" at bounding box center [365, 321] width 288 height 65
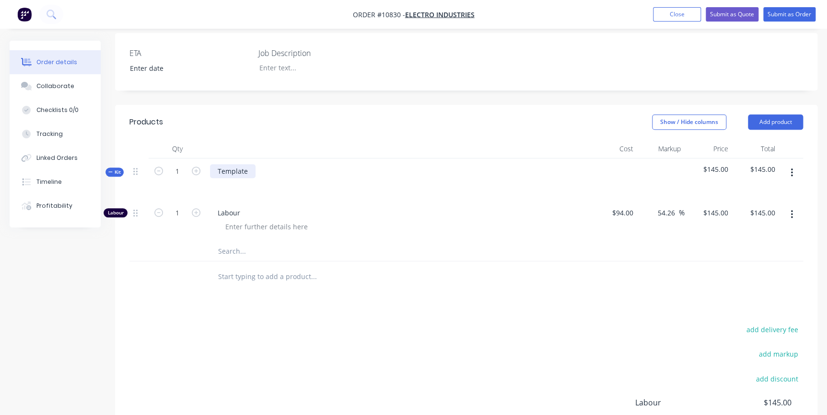
click at [249, 169] on div "Template" at bounding box center [233, 171] width 46 height 14
drag, startPoint x: 249, startPoint y: 169, endPoint x: 210, endPoint y: 163, distance: 39.8
click at [210, 163] on div "Template" at bounding box center [397, 180] width 383 height 42
click at [284, 269] on input "text" at bounding box center [314, 276] width 192 height 19
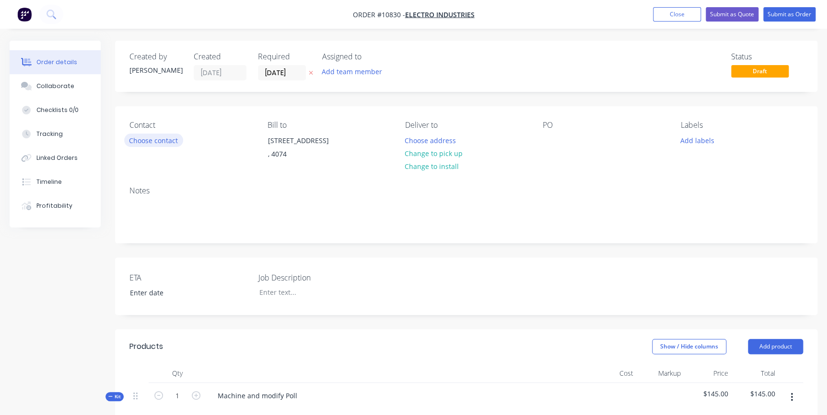
click at [152, 141] on button "Choose contact" at bounding box center [153, 140] width 59 height 13
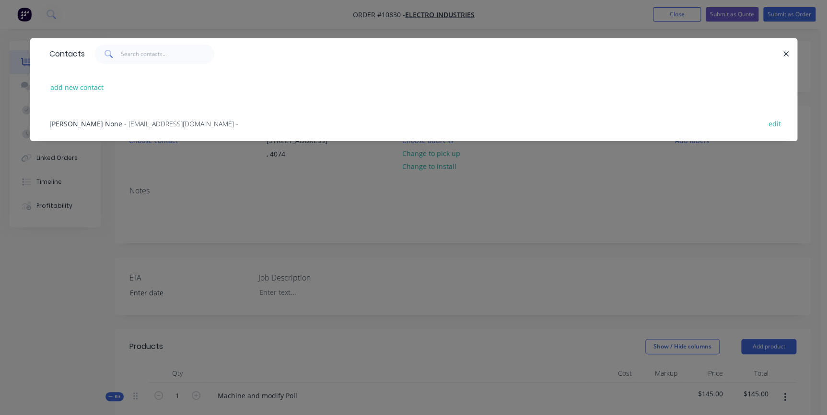
click at [132, 123] on span "- accounts@electroindustries.com.au -" at bounding box center [181, 123] width 114 height 9
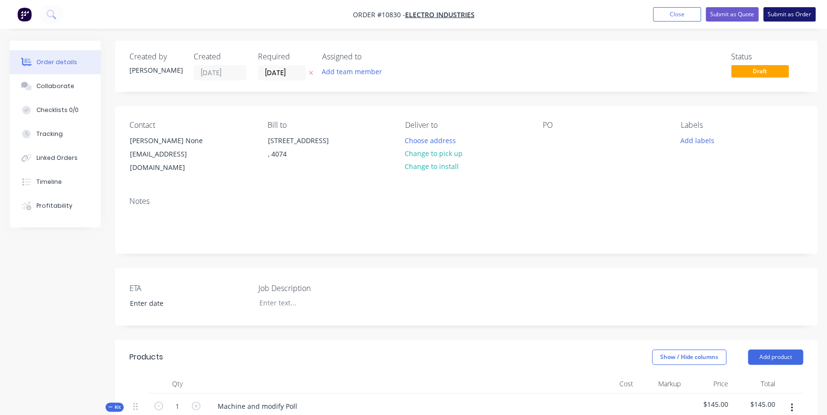
click at [664, 12] on button "Submit as Order" at bounding box center [789, 14] width 52 height 14
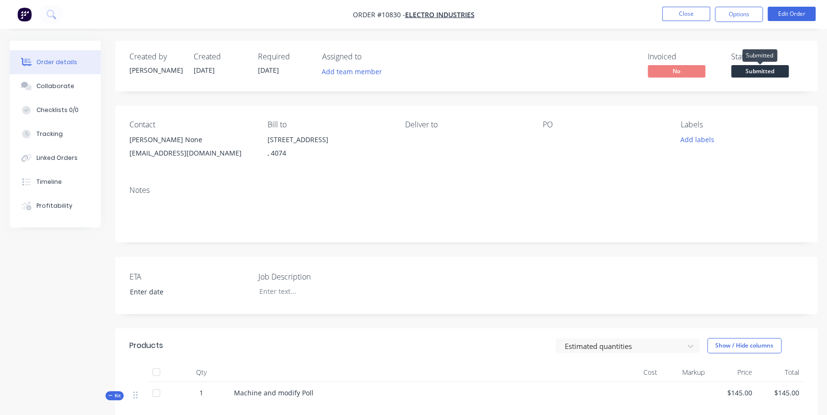
click at [664, 72] on span "Submitted" at bounding box center [760, 71] width 58 height 12
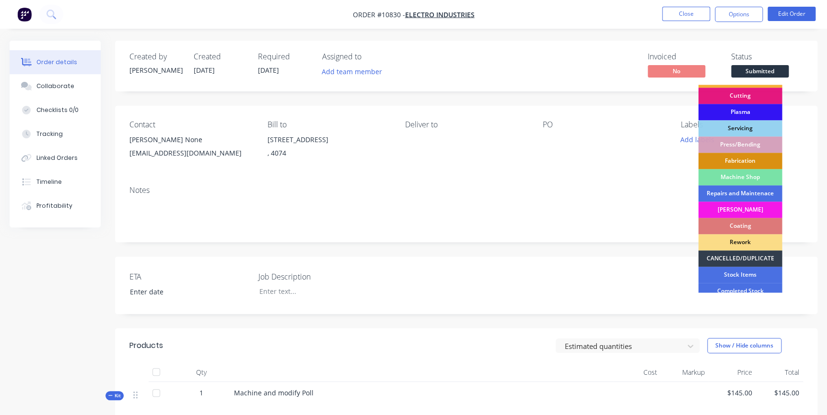
scroll to position [33, 0]
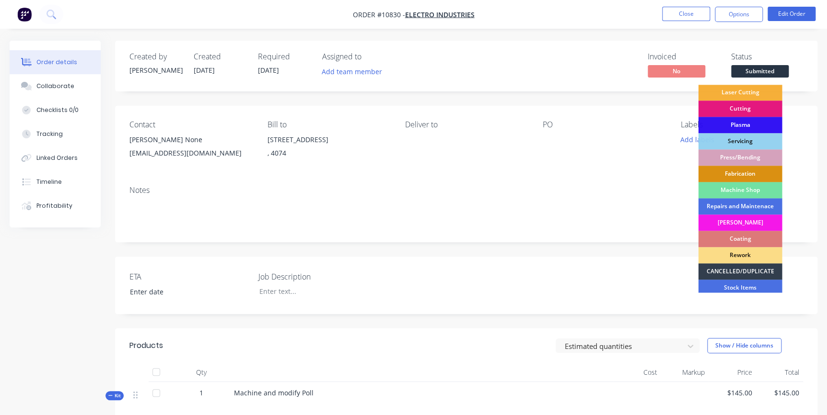
click at [664, 185] on div "Machine Shop" at bounding box center [740, 190] width 84 height 16
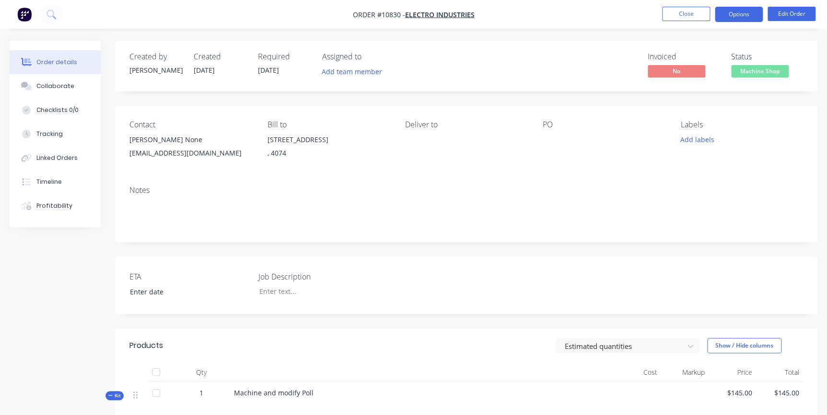
click at [664, 15] on button "Options" at bounding box center [739, 14] width 48 height 15
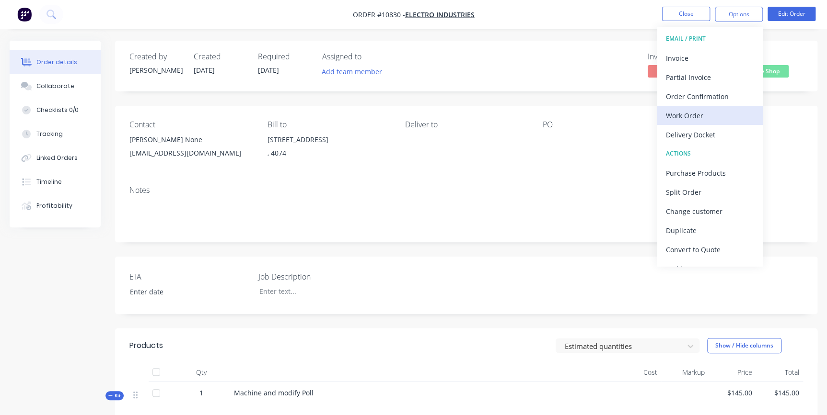
click at [664, 113] on div "Work Order" at bounding box center [710, 116] width 88 height 14
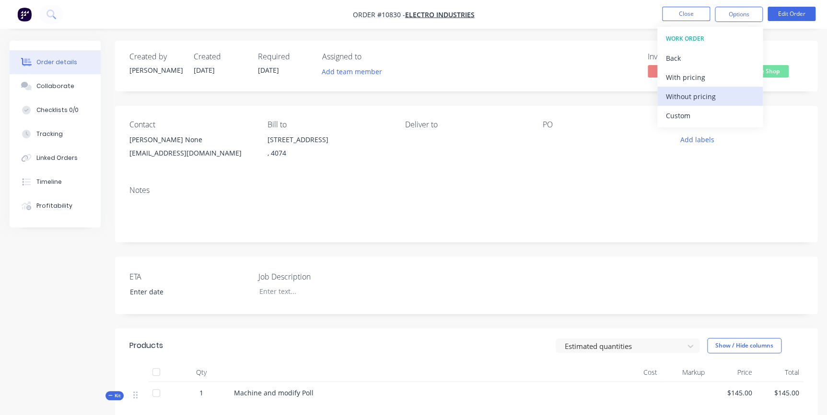
click at [664, 96] on div "Without pricing" at bounding box center [710, 97] width 88 height 14
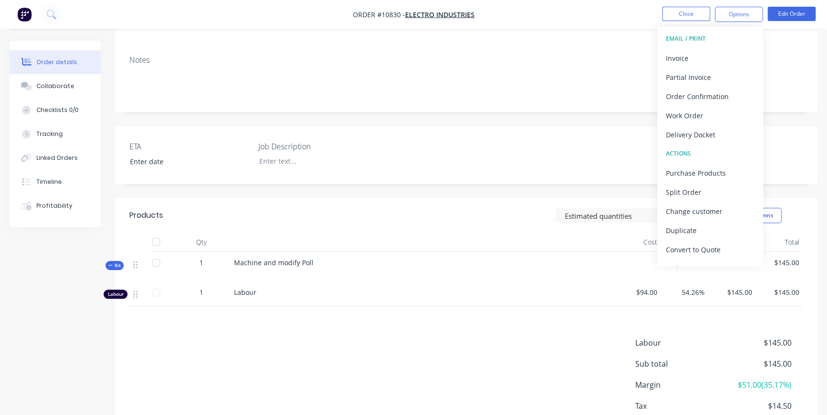
scroll to position [192, 0]
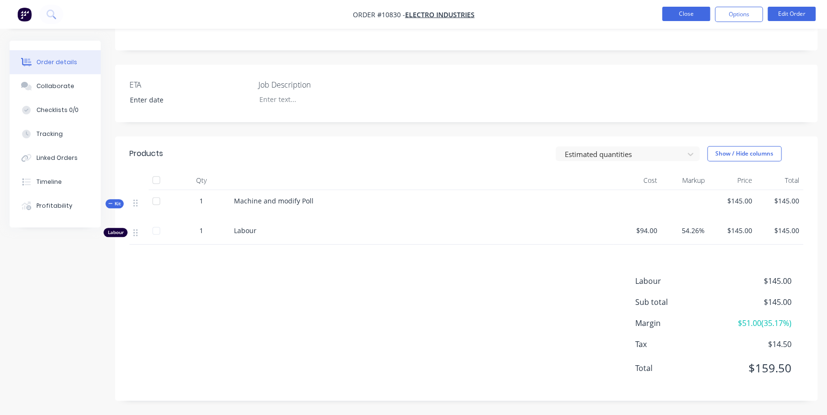
click at [664, 10] on button "Close" at bounding box center [686, 14] width 48 height 14
